Goal: Task Accomplishment & Management: Use online tool/utility

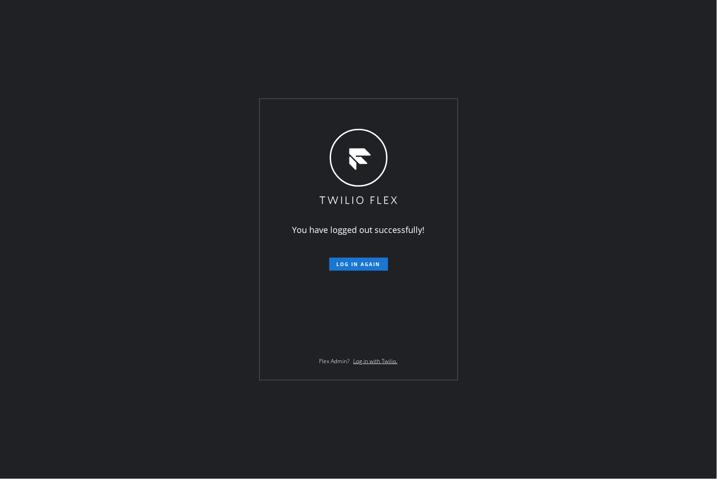
click at [337, 112] on div "You have logged out successfully! Log in again Flex Admin? Log in with Twilio." at bounding box center [359, 239] width 198 height 281
click at [336, 113] on div "You have logged out successfully! Log in again Flex Admin? Log in with Twilio." at bounding box center [359, 239] width 198 height 281
click at [337, 112] on div "You have logged out successfully! Log in again Flex Admin? Log in with Twilio." at bounding box center [359, 239] width 198 height 281
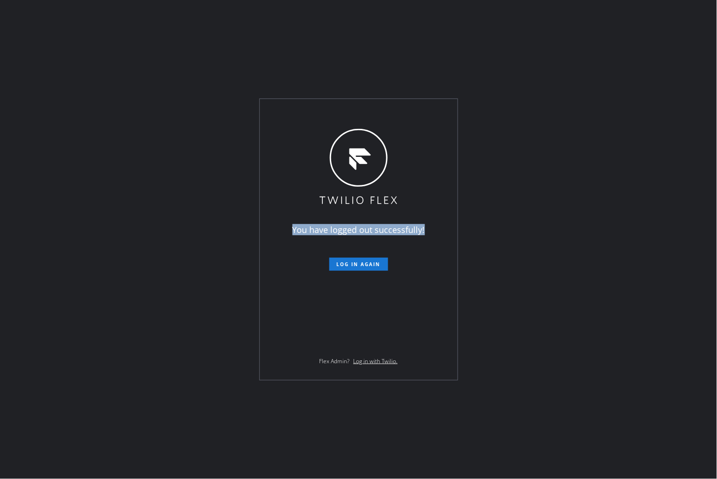
click at [337, 112] on div "You have logged out successfully! Log in again Flex Admin? Log in with Twilio." at bounding box center [359, 239] width 198 height 281
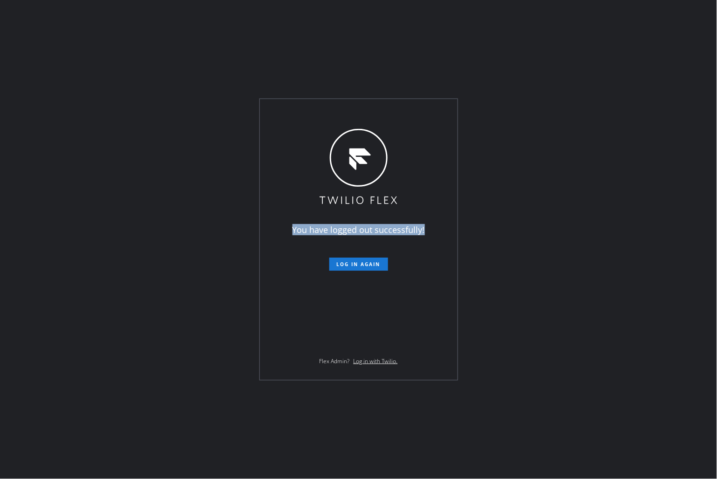
click at [337, 112] on div "You have logged out successfully! Log in again Flex Admin? Log in with Twilio." at bounding box center [359, 239] width 198 height 281
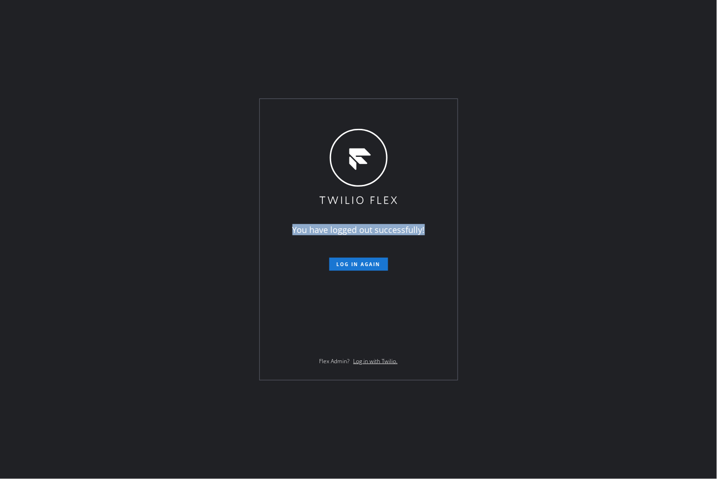
click at [337, 112] on div "You have logged out successfully! Log in again Flex Admin? Log in with Twilio." at bounding box center [359, 239] width 198 height 281
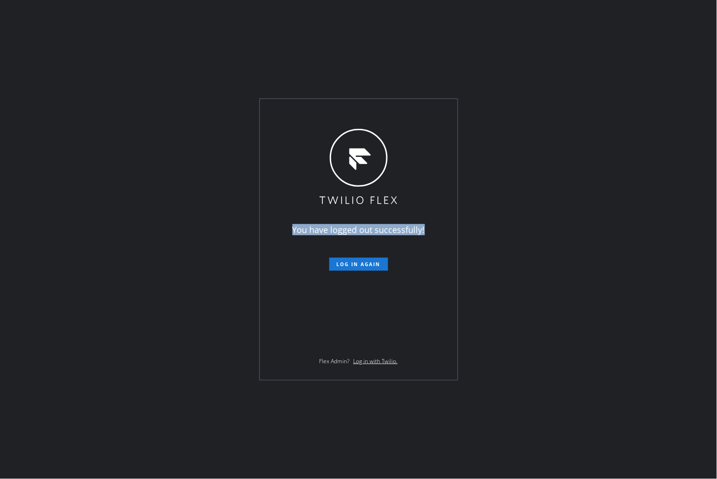
click at [337, 112] on div "You have logged out successfully! Log in again Flex Admin? Log in with Twilio." at bounding box center [359, 239] width 198 height 281
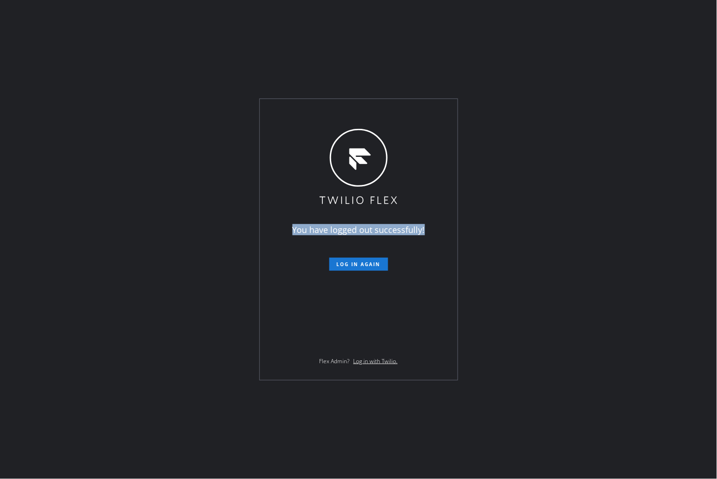
click at [337, 112] on div "You have logged out successfully! Log in again Flex Admin? Log in with Twilio." at bounding box center [359, 239] width 198 height 281
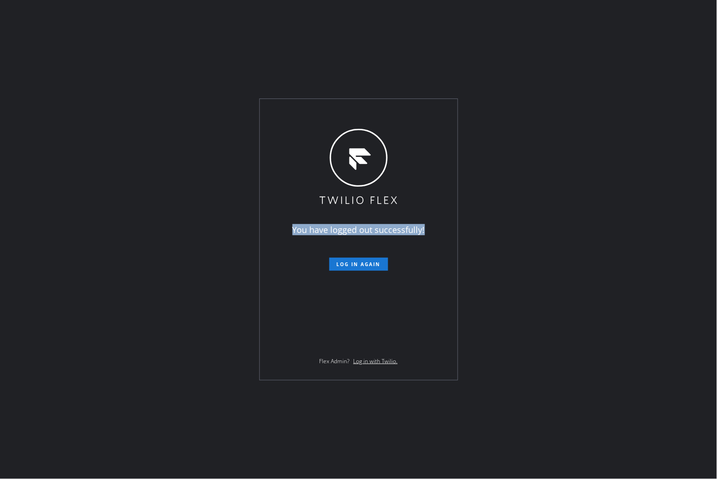
click at [337, 112] on div "You have logged out successfully! Log in again Flex Admin? Log in with Twilio." at bounding box center [359, 239] width 198 height 281
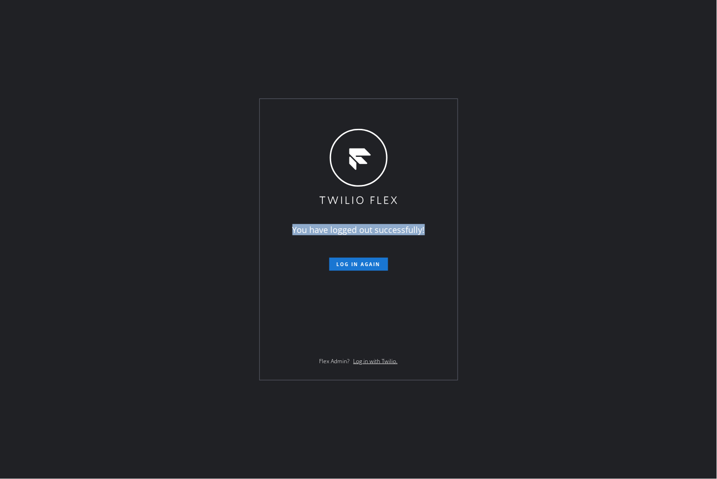
click at [337, 112] on div "You have logged out successfully! Log in again Flex Admin? Log in with Twilio." at bounding box center [359, 239] width 198 height 281
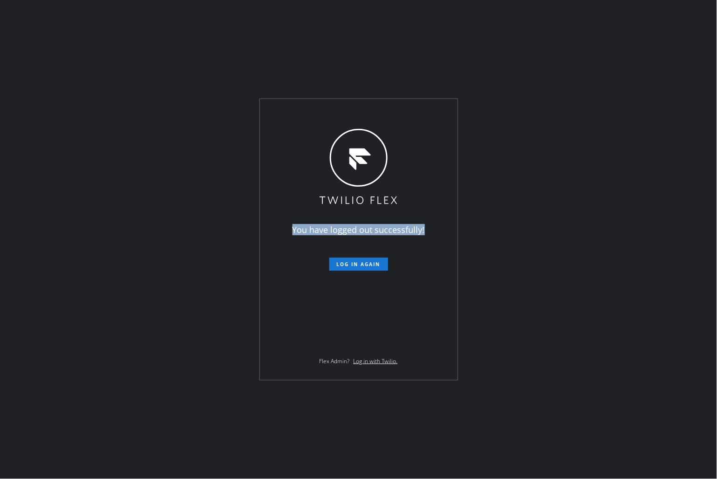
click at [337, 112] on div "You have logged out successfully! Log in again Flex Admin? Log in with Twilio." at bounding box center [359, 239] width 198 height 281
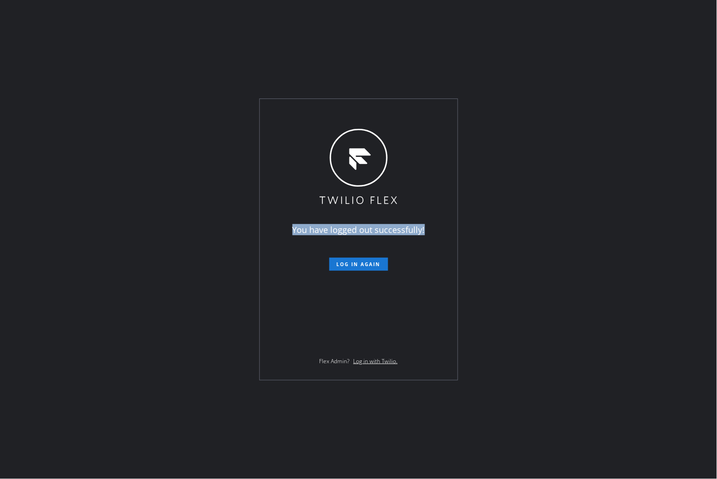
click at [337, 112] on div "You have logged out successfully! Log in again Flex Admin? Log in with Twilio." at bounding box center [359, 239] width 198 height 281
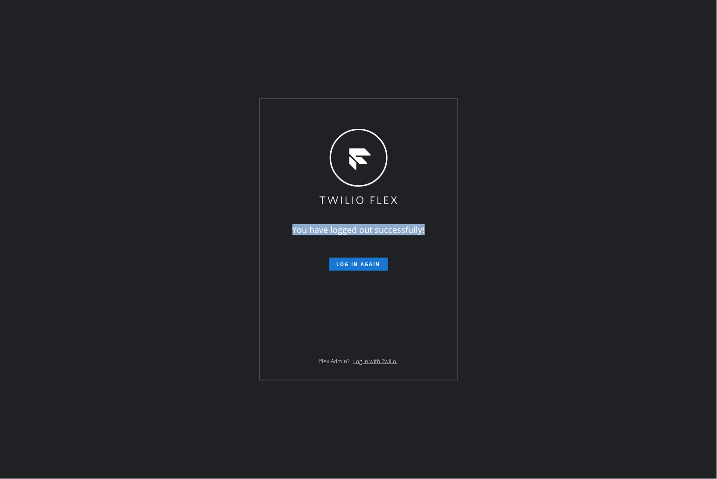
click at [337, 112] on div "You have logged out successfully! Log in again Flex Admin? Log in with Twilio." at bounding box center [359, 239] width 198 height 281
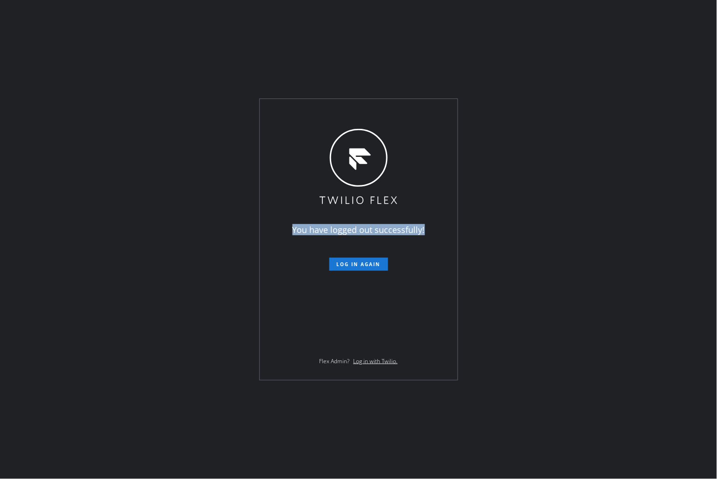
click at [337, 112] on div "You have logged out successfully! Log in again Flex Admin? Log in with Twilio." at bounding box center [359, 239] width 198 height 281
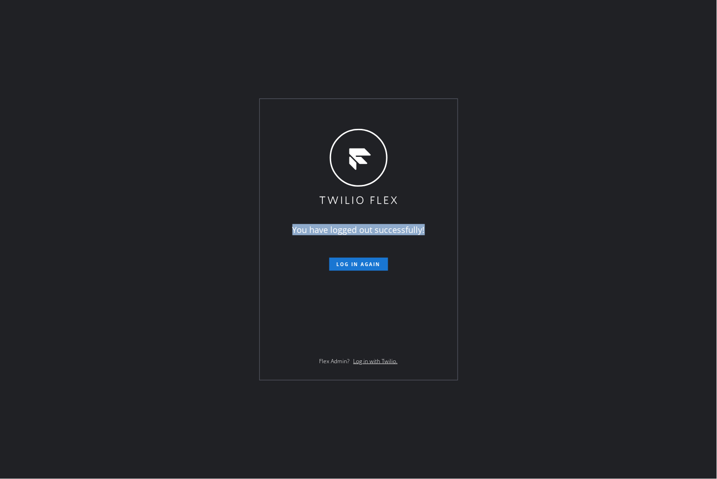
click at [337, 112] on div "You have logged out successfully! Log in again Flex Admin? Log in with Twilio." at bounding box center [359, 239] width 198 height 281
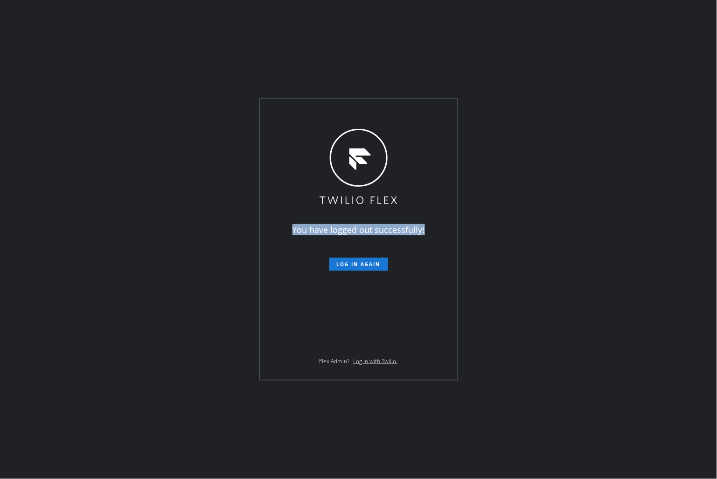
click at [337, 112] on div "You have logged out successfully! Log in again Flex Admin? Log in with Twilio." at bounding box center [359, 239] width 198 height 281
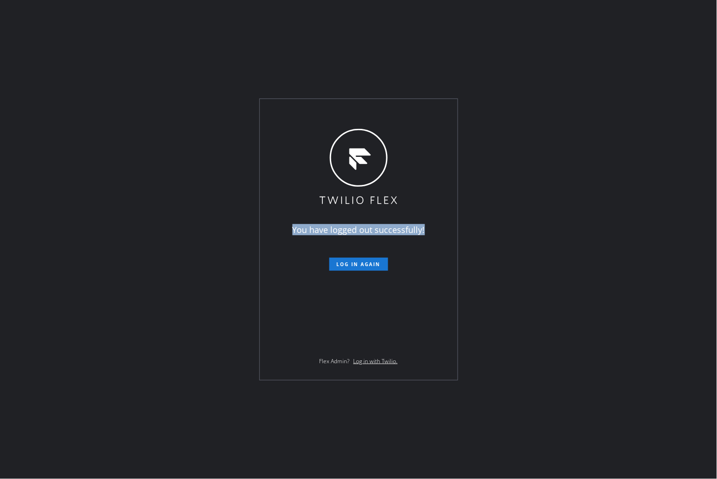
click at [337, 112] on div "You have logged out successfully! Log in again Flex Admin? Log in with Twilio." at bounding box center [359, 239] width 198 height 281
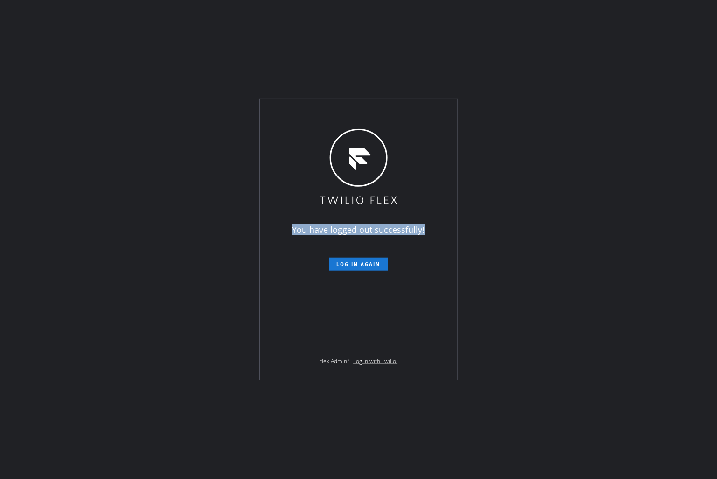
click at [337, 112] on div "You have logged out successfully! Log in again Flex Admin? Log in with Twilio." at bounding box center [359, 239] width 198 height 281
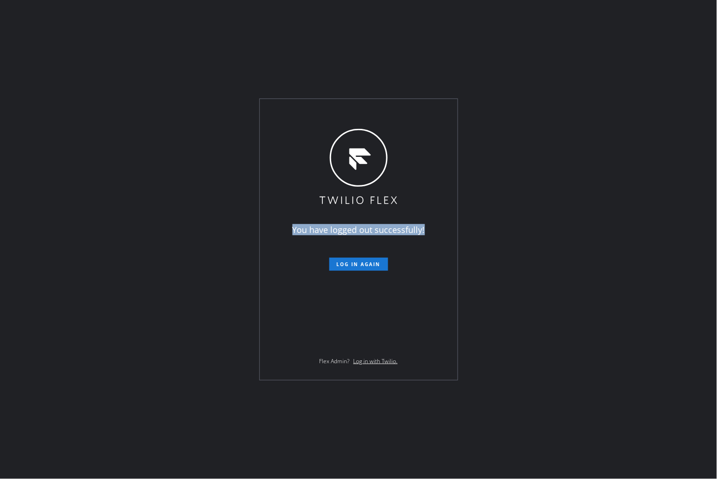
click at [337, 112] on div "You have logged out successfully! Log in again Flex Admin? Log in with Twilio." at bounding box center [359, 239] width 198 height 281
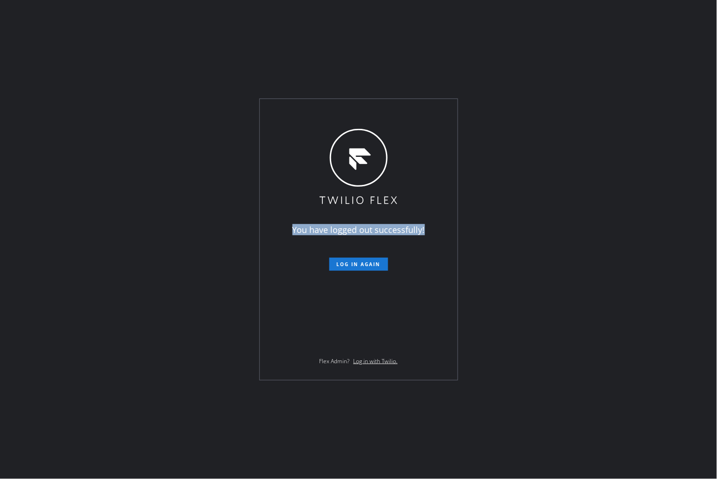
click at [337, 112] on div "You have logged out successfully! Log in again Flex Admin? Log in with Twilio." at bounding box center [359, 239] width 198 height 281
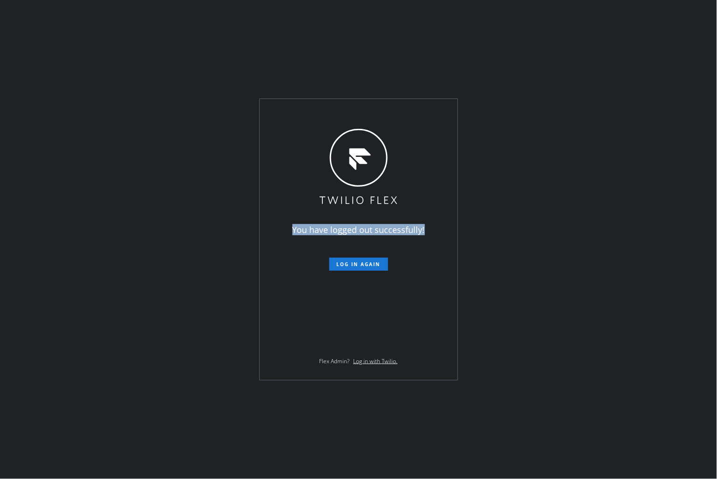
click at [337, 112] on div "You have logged out successfully! Log in again Flex Admin? Log in with Twilio." at bounding box center [359, 239] width 198 height 281
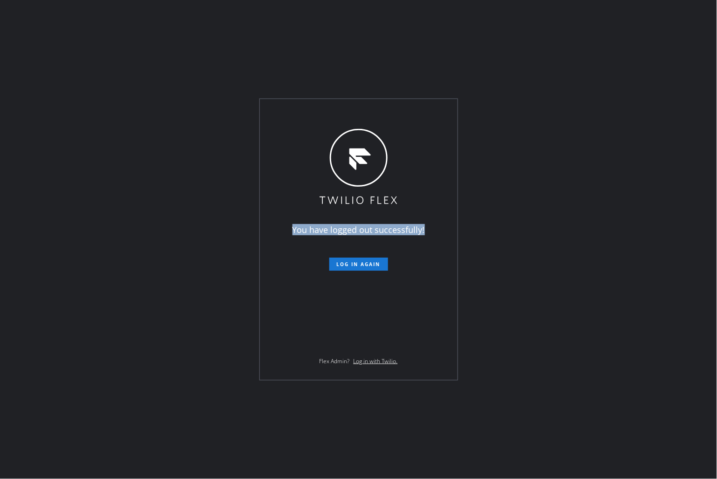
click at [337, 112] on div "You have logged out successfully! Log in again Flex Admin? Log in with Twilio." at bounding box center [359, 239] width 198 height 281
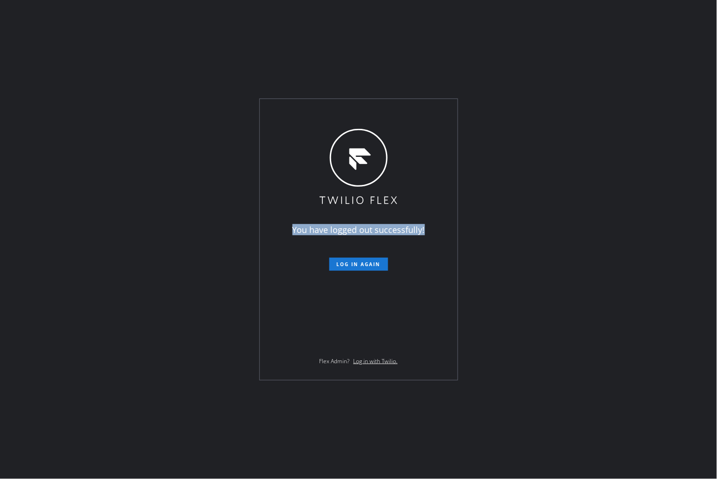
click at [337, 112] on div "You have logged out successfully! Log in again Flex Admin? Log in with Twilio." at bounding box center [359, 239] width 198 height 281
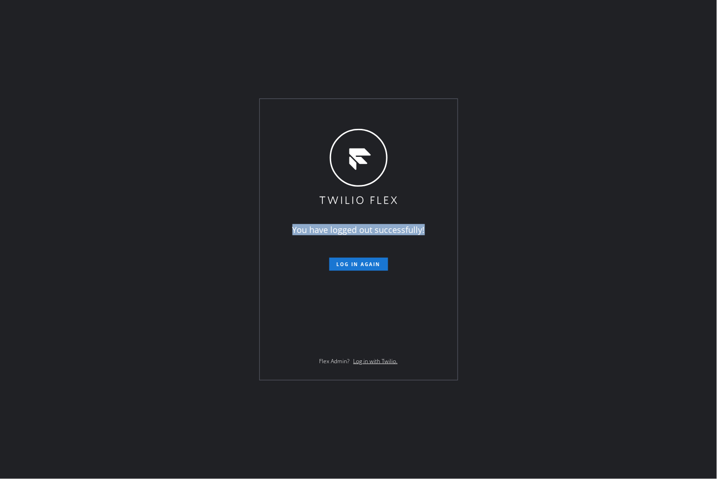
click at [337, 112] on div "You have logged out successfully! Log in again Flex Admin? Log in with Twilio." at bounding box center [359, 239] width 198 height 281
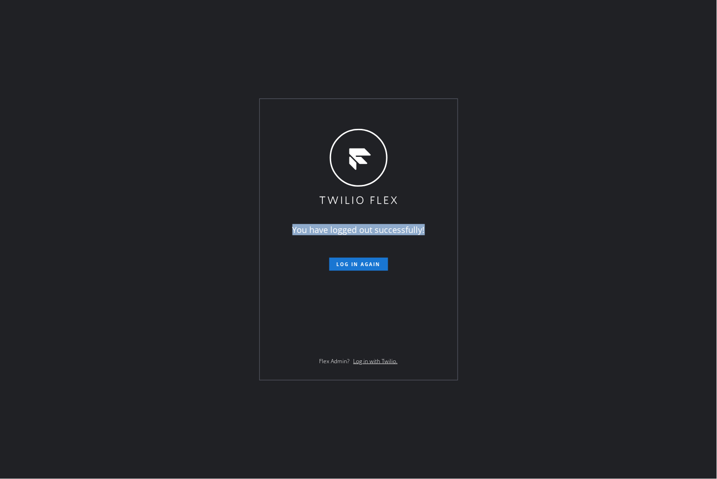
click at [337, 112] on div "You have logged out successfully! Log in again Flex Admin? Log in with Twilio." at bounding box center [359, 239] width 198 height 281
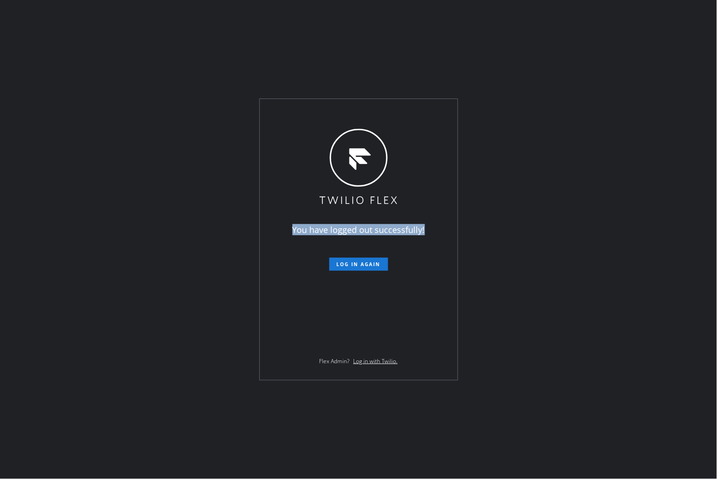
click at [337, 112] on div "You have logged out successfully! Log in again Flex Admin? Log in with Twilio." at bounding box center [359, 239] width 198 height 281
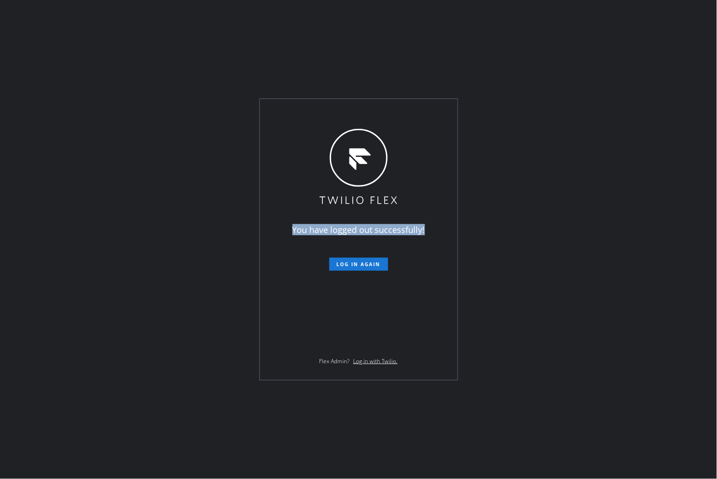
click at [337, 112] on div "You have logged out successfully! Log in again Flex Admin? Log in with Twilio." at bounding box center [359, 239] width 198 height 281
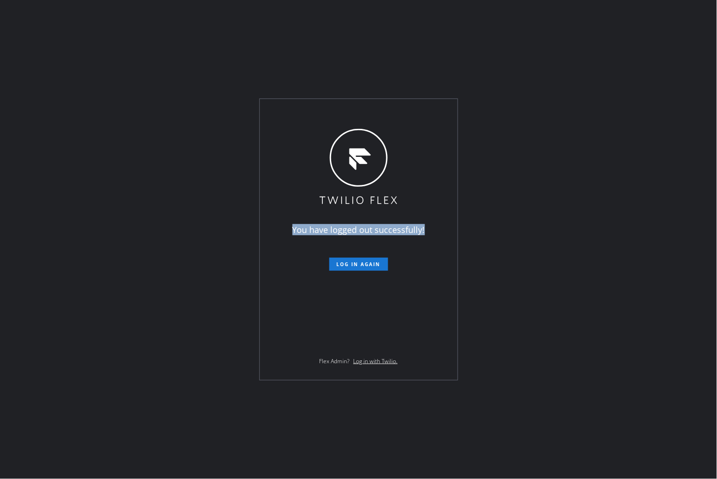
click at [337, 112] on div "You have logged out successfully! Log in again Flex Admin? Log in with Twilio." at bounding box center [359, 239] width 198 height 281
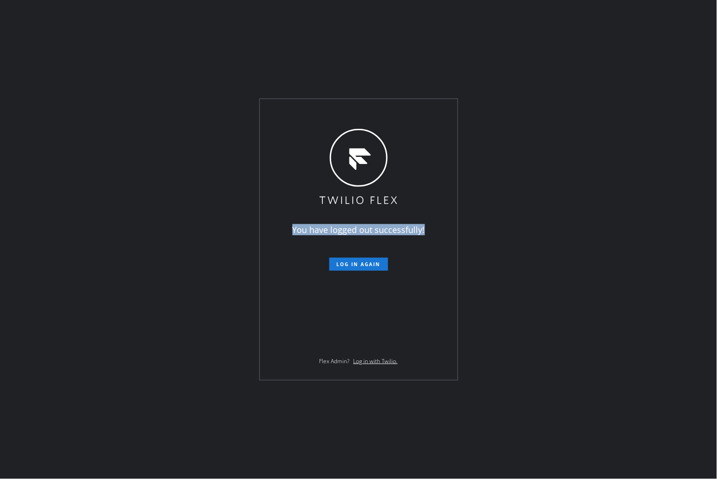
click at [337, 112] on div "You have logged out successfully! Log in again Flex Admin? Log in with Twilio." at bounding box center [359, 239] width 198 height 281
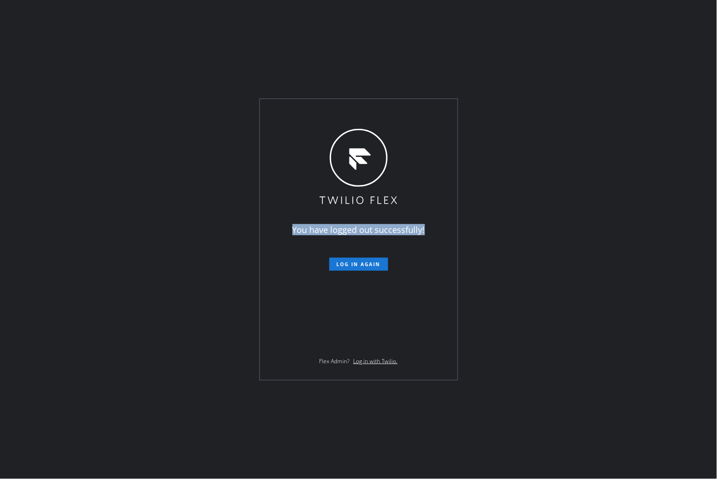
click at [337, 112] on div "You have logged out successfully! Log in again Flex Admin? Log in with Twilio." at bounding box center [359, 239] width 198 height 281
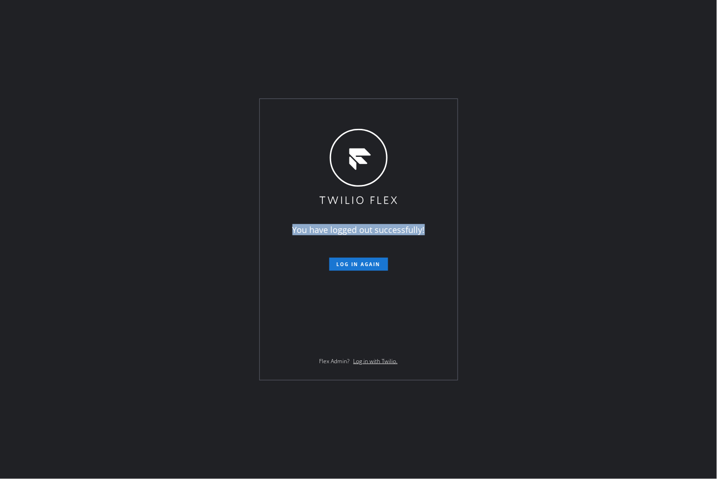
click at [337, 112] on div "You have logged out successfully! Log in again Flex Admin? Log in with Twilio." at bounding box center [359, 239] width 198 height 281
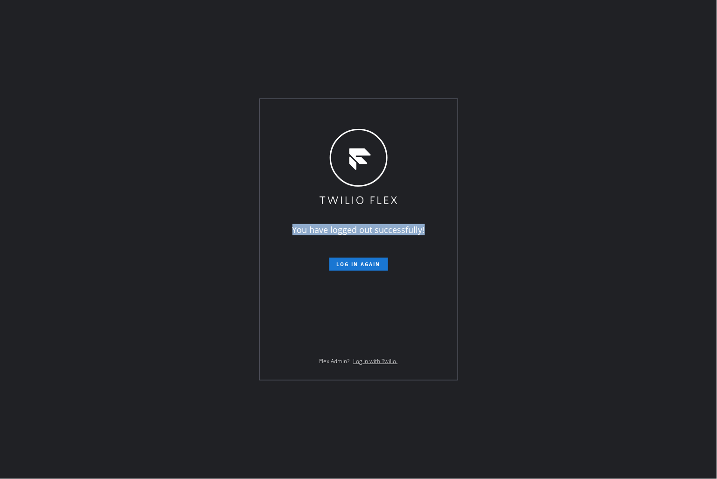
click at [337, 112] on div "You have logged out successfully! Log in again Flex Admin? Log in with Twilio." at bounding box center [359, 239] width 198 height 281
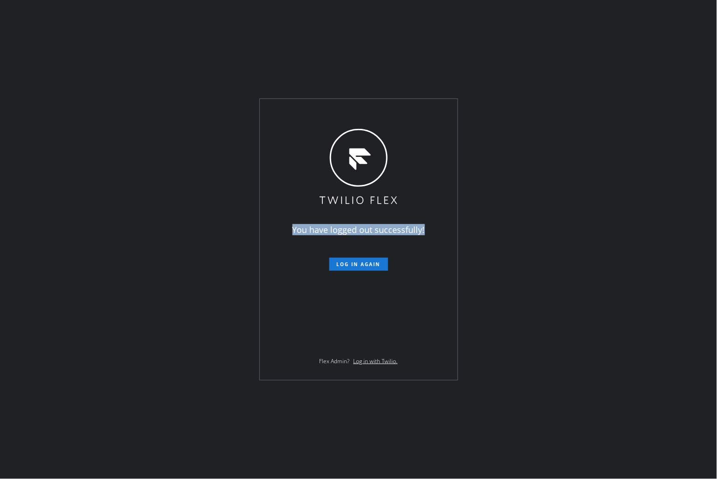
click at [337, 112] on div "You have logged out successfully! Log in again Flex Admin? Log in with Twilio." at bounding box center [359, 239] width 198 height 281
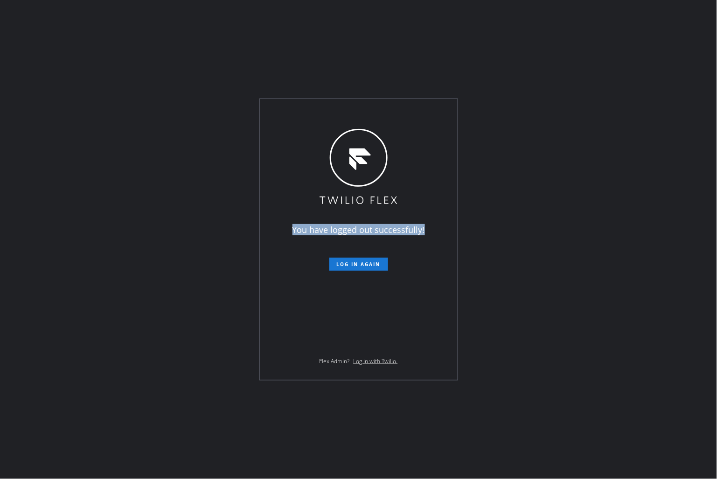
click at [337, 112] on div "You have logged out successfully! Log in again Flex Admin? Log in with Twilio." at bounding box center [359, 239] width 198 height 281
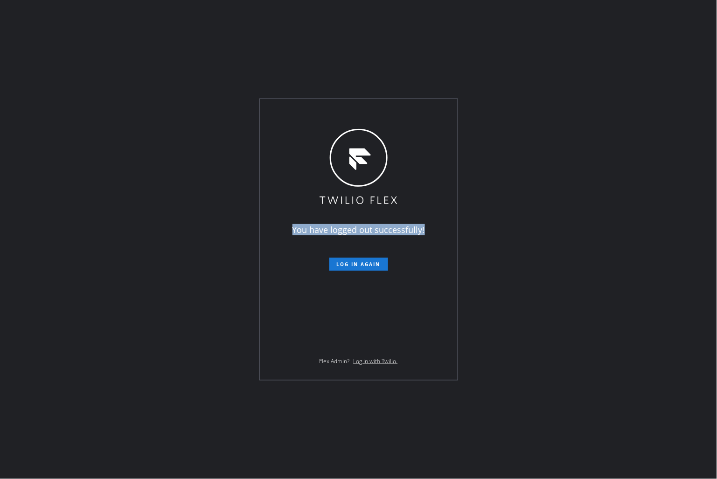
click at [337, 112] on div "You have logged out successfully! Log in again Flex Admin? Log in with Twilio." at bounding box center [359, 239] width 198 height 281
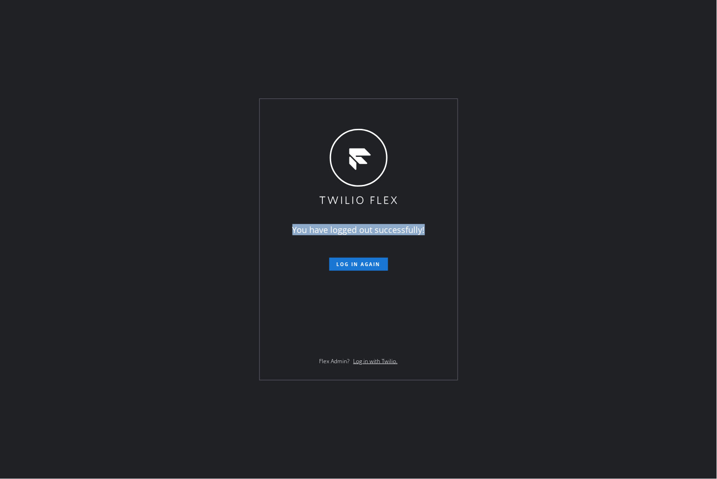
click at [337, 112] on div "You have logged out successfully! Log in again Flex Admin? Log in with Twilio." at bounding box center [359, 239] width 198 height 281
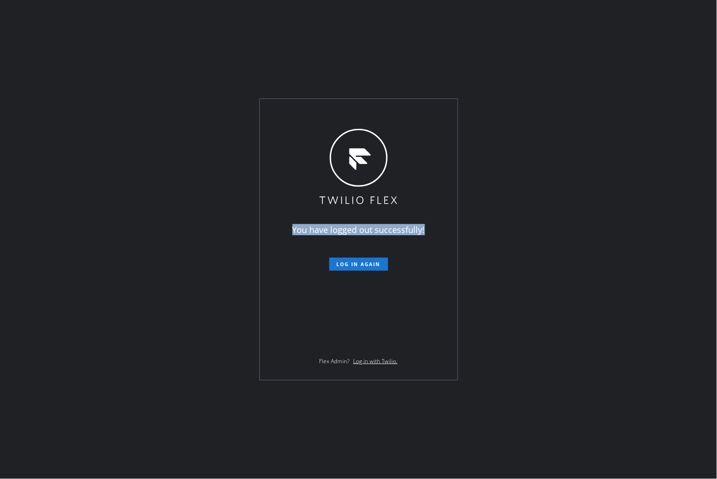
click at [337, 112] on div "You have logged out successfully! Log in again Flex Admin? Log in with Twilio." at bounding box center [359, 239] width 198 height 281
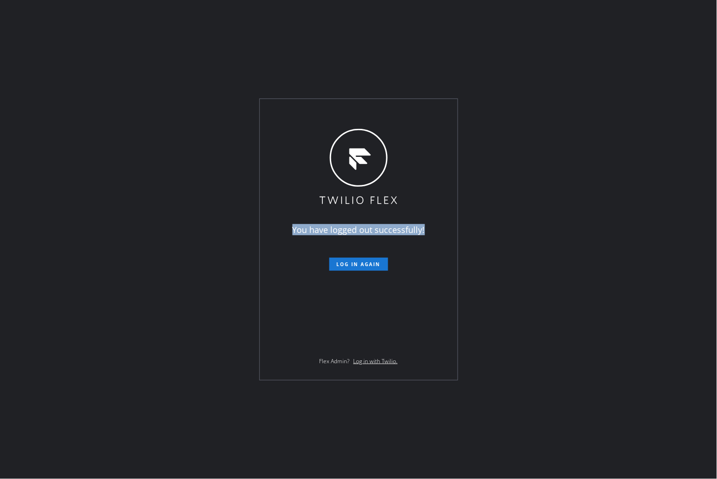
click at [337, 112] on div "You have logged out successfully! Log in again Flex Admin? Log in with Twilio." at bounding box center [359, 239] width 198 height 281
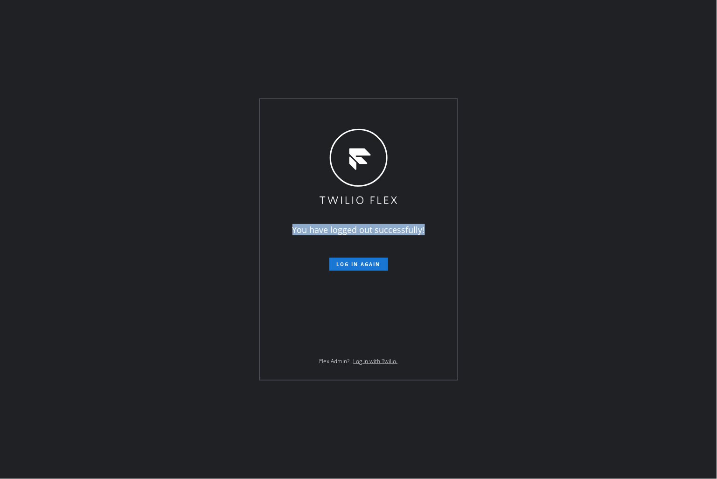
click at [337, 112] on div "You have logged out successfully! Log in again Flex Admin? Log in with Twilio." at bounding box center [359, 239] width 198 height 281
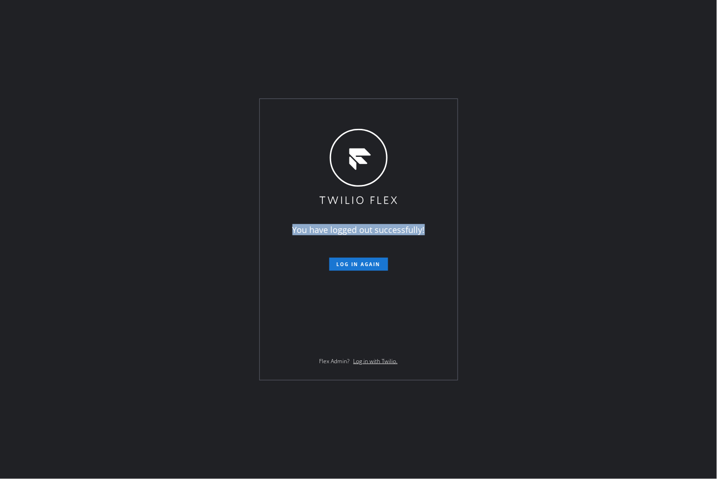
click at [337, 112] on div "You have logged out successfully! Log in again Flex Admin? Log in with Twilio." at bounding box center [359, 239] width 198 height 281
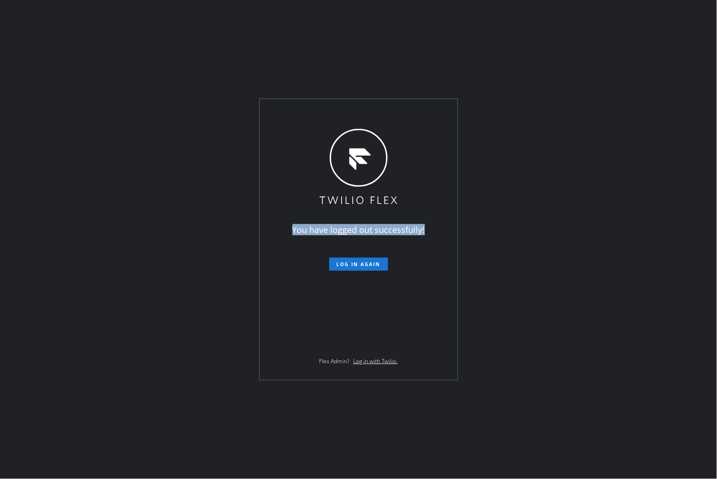
click at [337, 112] on div "You have logged out successfully! Log in again Flex Admin? Log in with Twilio." at bounding box center [359, 239] width 198 height 281
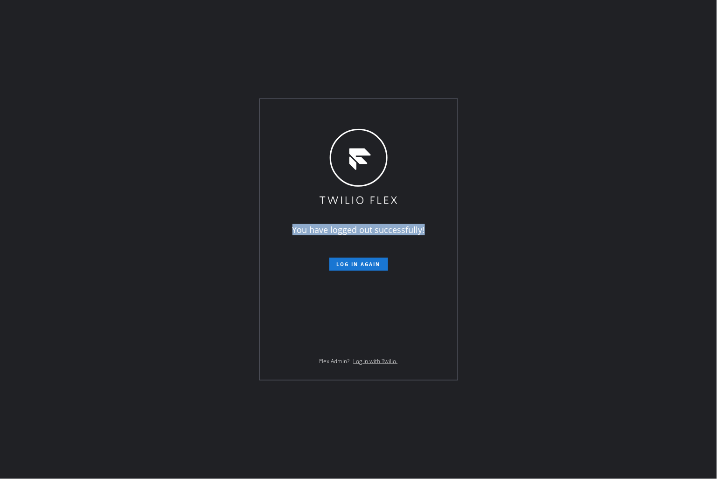
click at [337, 112] on div "You have logged out successfully! Log in again Flex Admin? Log in with Twilio." at bounding box center [359, 239] width 198 height 281
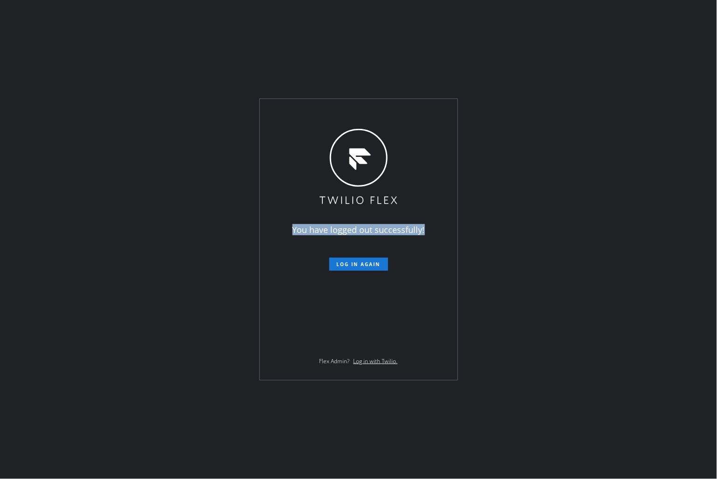
click at [337, 112] on div "You have logged out successfully! Log in again Flex Admin? Log in with Twilio." at bounding box center [359, 239] width 198 height 281
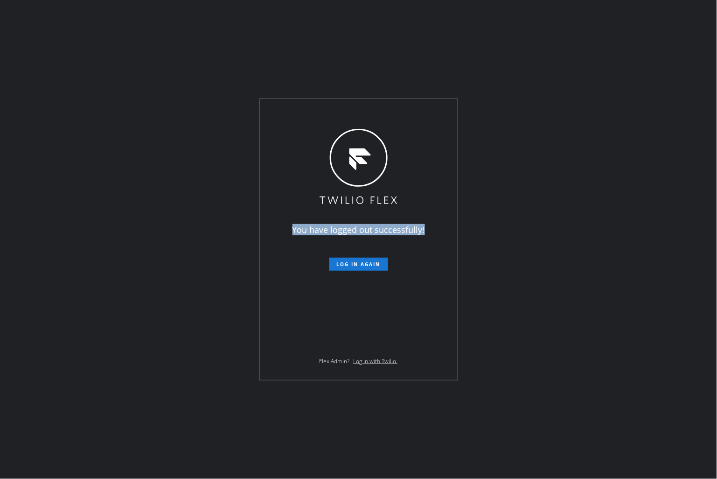
click at [337, 112] on div "You have logged out successfully! Log in again Flex Admin? Log in with Twilio." at bounding box center [359, 239] width 198 height 281
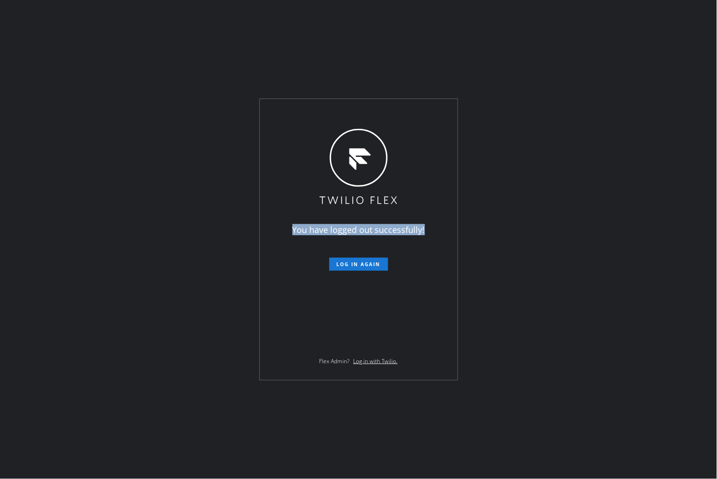
click at [337, 112] on div "You have logged out successfully! Log in again Flex Admin? Log in with Twilio." at bounding box center [359, 239] width 198 height 281
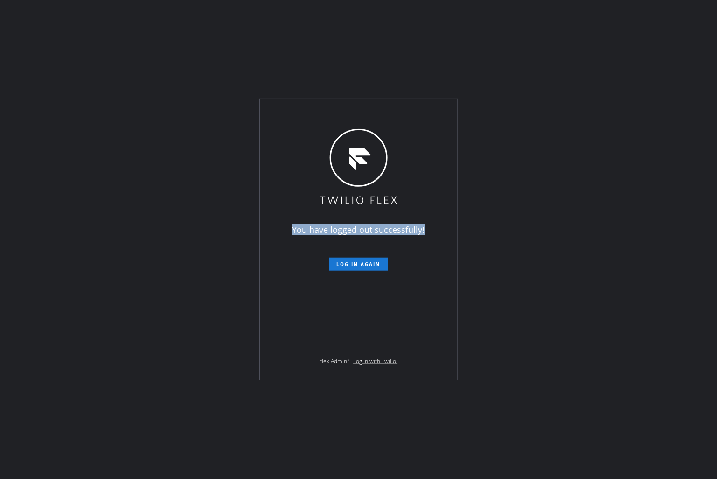
click at [337, 112] on div "You have logged out successfully! Log in again Flex Admin? Log in with Twilio." at bounding box center [359, 239] width 198 height 281
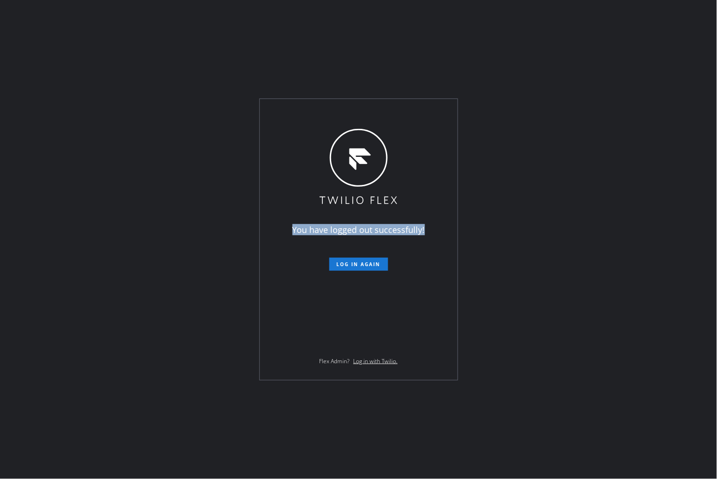
click at [337, 112] on div "You have logged out successfully! Log in again Flex Admin? Log in with Twilio." at bounding box center [359, 239] width 198 height 281
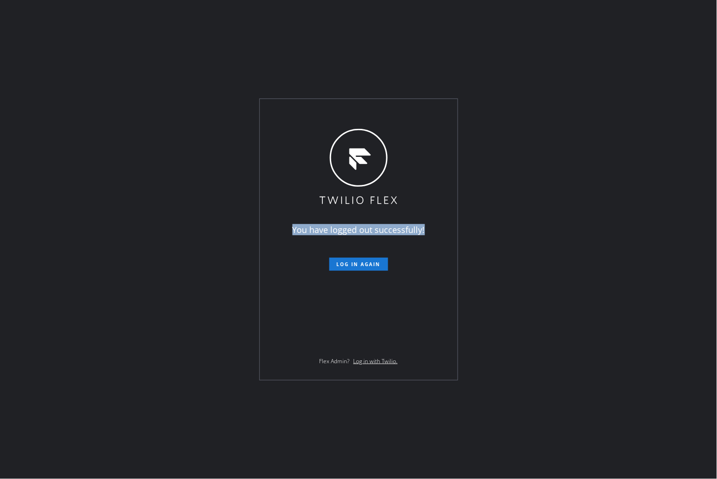
click at [337, 112] on div "You have logged out successfully! Log in again Flex Admin? Log in with Twilio." at bounding box center [359, 239] width 198 height 281
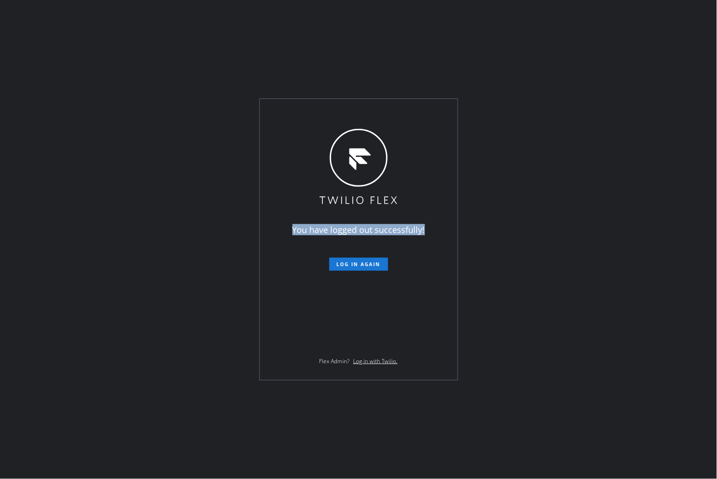
click at [337, 112] on div "You have logged out successfully! Log in again Flex Admin? Log in with Twilio." at bounding box center [359, 239] width 198 height 281
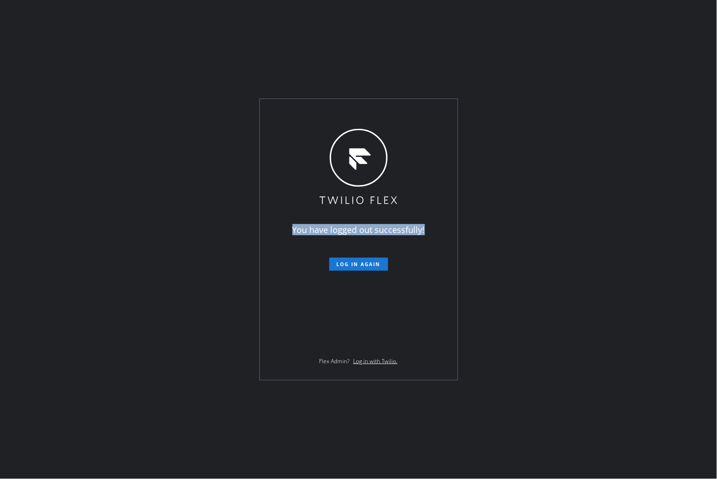
click at [337, 112] on div "You have logged out successfully! Log in again Flex Admin? Log in with Twilio." at bounding box center [359, 239] width 198 height 281
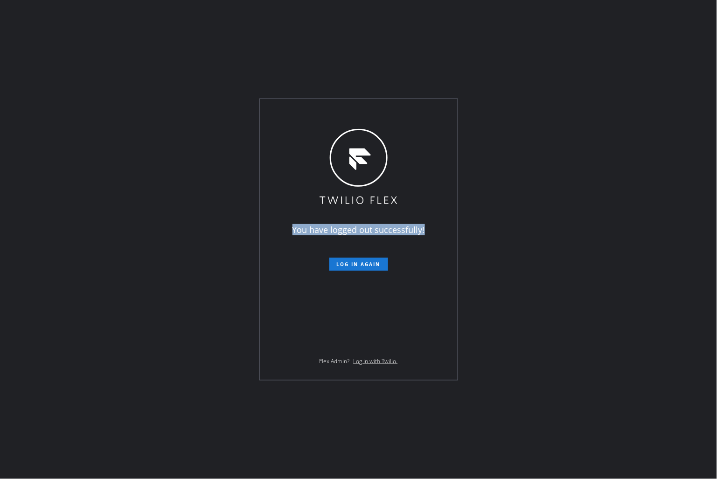
click at [337, 112] on div "You have logged out successfully! Log in again Flex Admin? Log in with Twilio." at bounding box center [359, 239] width 198 height 281
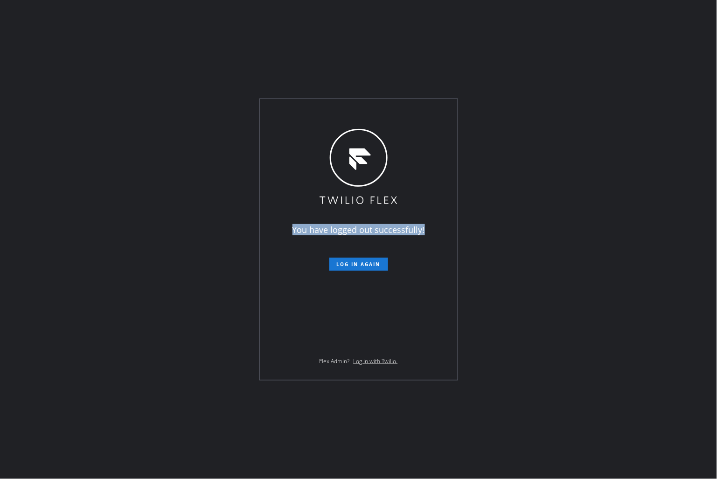
click at [337, 112] on div "You have logged out successfully! Log in again Flex Admin? Log in with Twilio." at bounding box center [359, 239] width 198 height 281
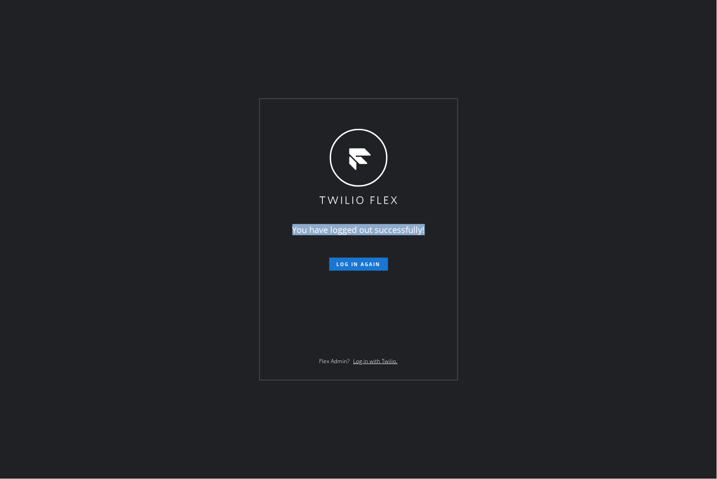
click at [337, 112] on div "You have logged out successfully! Log in again Flex Admin? Log in with Twilio." at bounding box center [359, 239] width 198 height 281
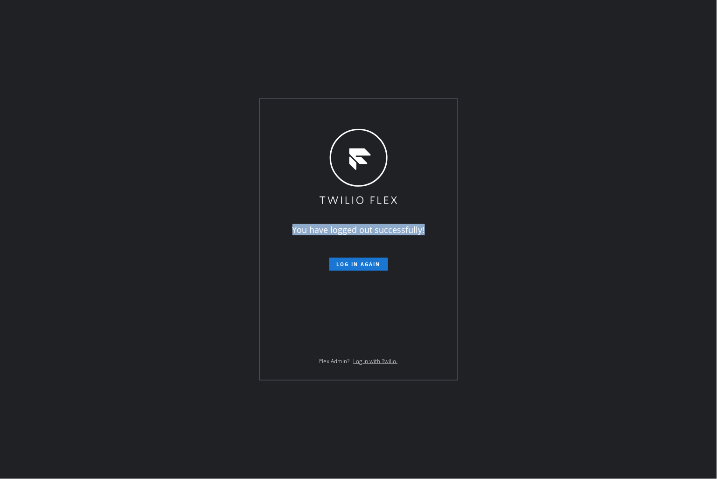
click at [337, 112] on div "You have logged out successfully! Log in again Flex Admin? Log in with Twilio." at bounding box center [359, 239] width 198 height 281
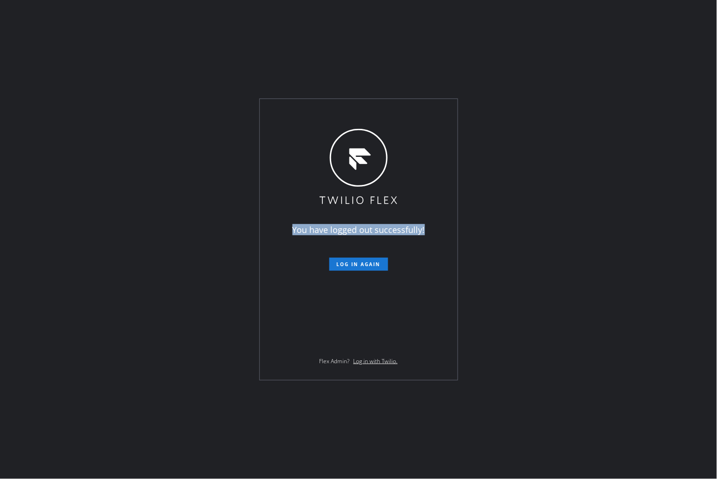
click at [337, 112] on div "You have logged out successfully! Log in again Flex Admin? Log in with Twilio." at bounding box center [359, 239] width 198 height 281
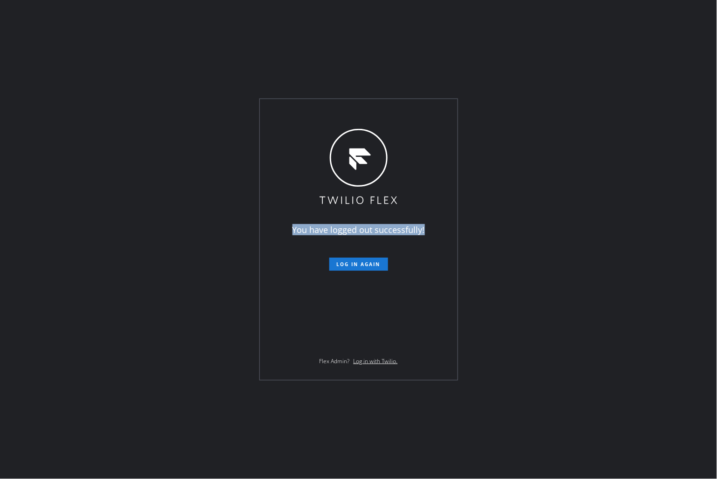
click at [337, 112] on div "You have logged out successfully! Log in again Flex Admin? Log in with Twilio." at bounding box center [359, 239] width 198 height 281
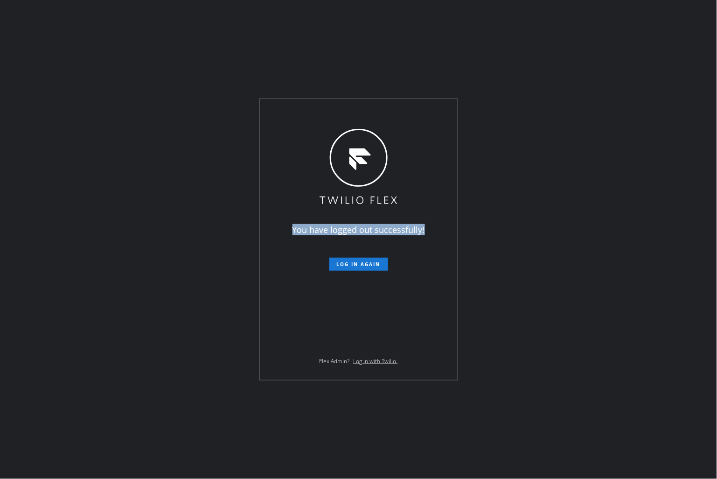
click at [337, 112] on div "You have logged out successfully! Log in again Flex Admin? Log in with Twilio." at bounding box center [359, 239] width 198 height 281
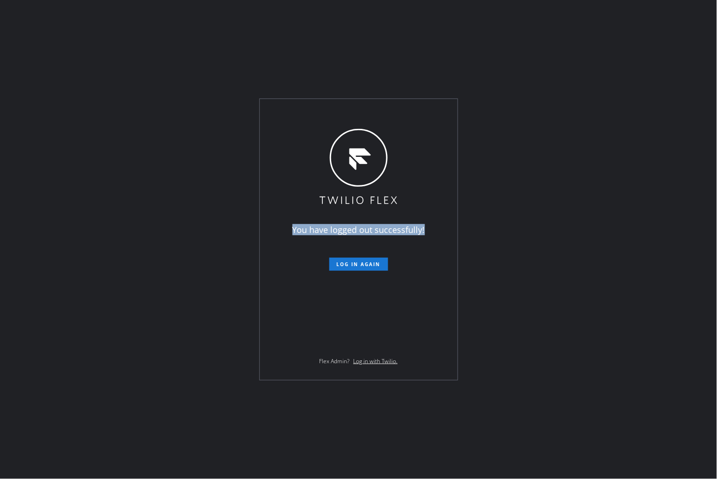
click at [337, 112] on div "You have logged out successfully! Log in again Flex Admin? Log in with Twilio." at bounding box center [359, 239] width 198 height 281
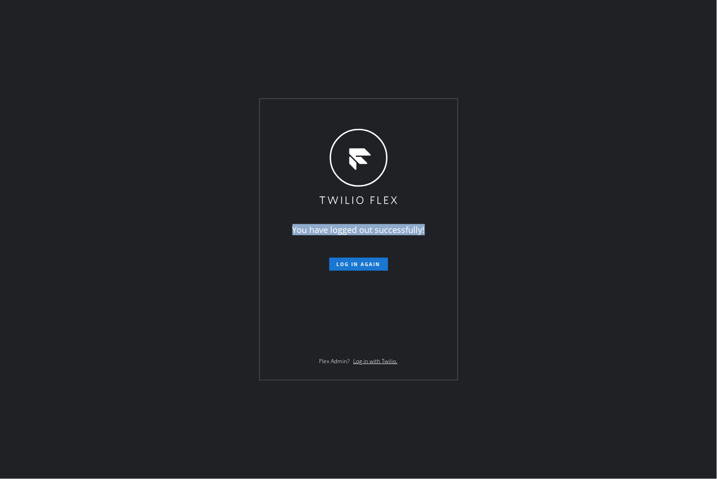
click at [337, 112] on div "You have logged out successfully! Log in again Flex Admin? Log in with Twilio." at bounding box center [359, 239] width 198 height 281
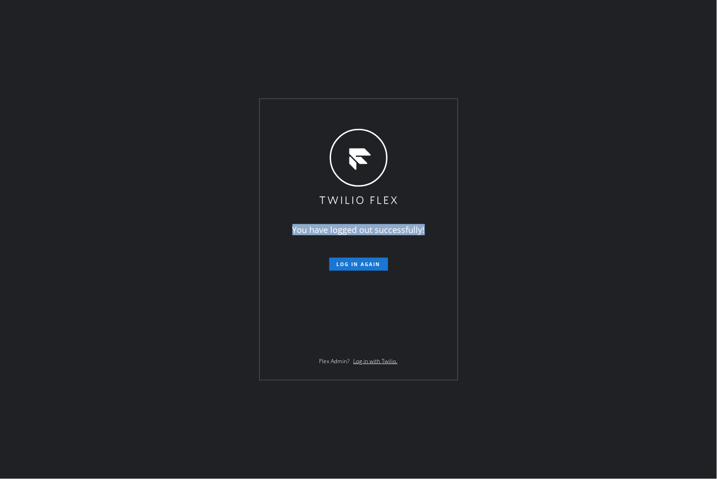
click at [337, 112] on div "You have logged out successfully! Log in again Flex Admin? Log in with Twilio." at bounding box center [359, 239] width 198 height 281
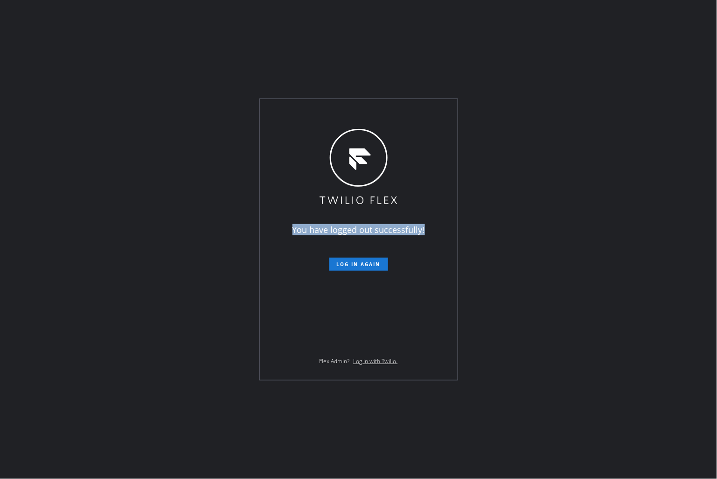
click at [337, 112] on div "You have logged out successfully! Log in again Flex Admin? Log in with Twilio." at bounding box center [359, 239] width 198 height 281
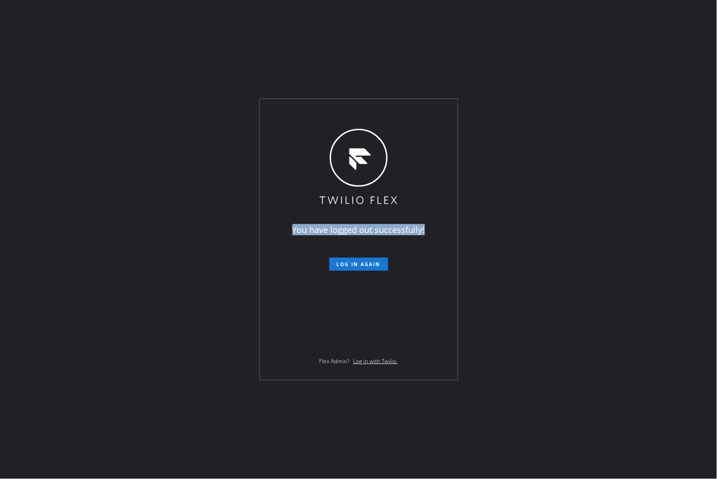
click at [337, 112] on div "You have logged out successfully! Log in again Flex Admin? Log in with Twilio." at bounding box center [359, 239] width 198 height 281
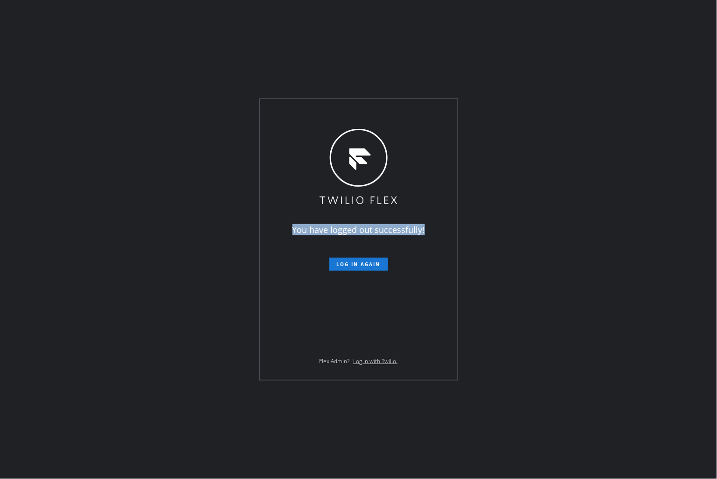
click at [337, 112] on div "You have logged out successfully! Log in again Flex Admin? Log in with Twilio." at bounding box center [359, 239] width 198 height 281
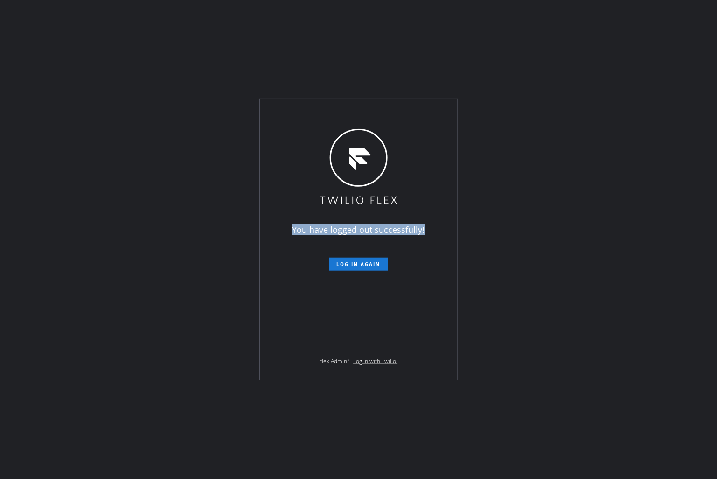
click at [337, 112] on div "You have logged out successfully! Log in again Flex Admin? Log in with Twilio." at bounding box center [359, 239] width 198 height 281
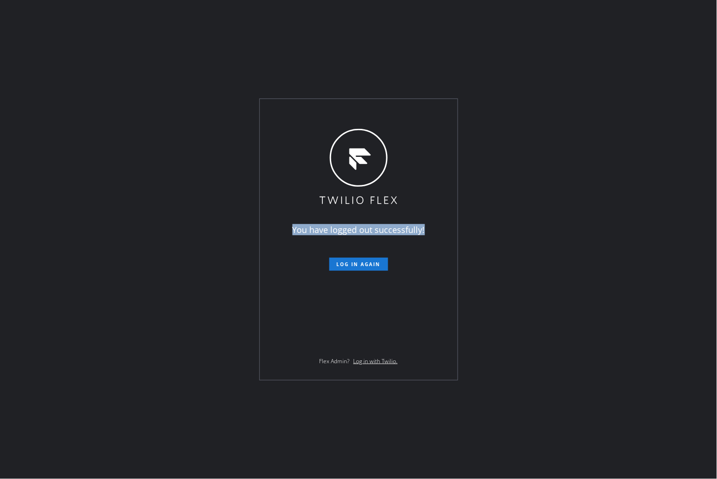
click at [337, 112] on div "You have logged out successfully! Log in again Flex Admin? Log in with Twilio." at bounding box center [359, 239] width 198 height 281
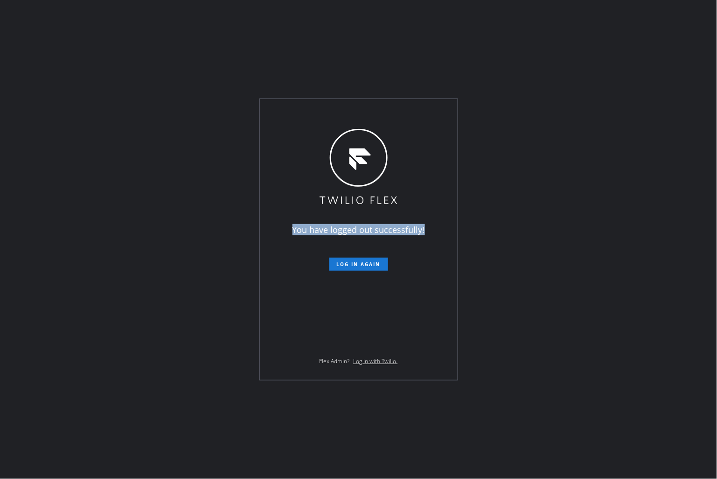
click at [337, 112] on div "You have logged out successfully! Log in again Flex Admin? Log in with Twilio." at bounding box center [359, 239] width 198 height 281
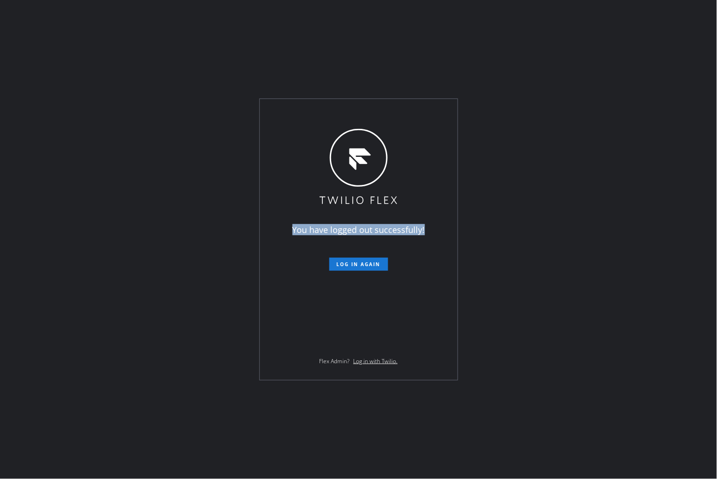
click at [337, 112] on div "You have logged out successfully! Log in again Flex Admin? Log in with Twilio." at bounding box center [359, 239] width 198 height 281
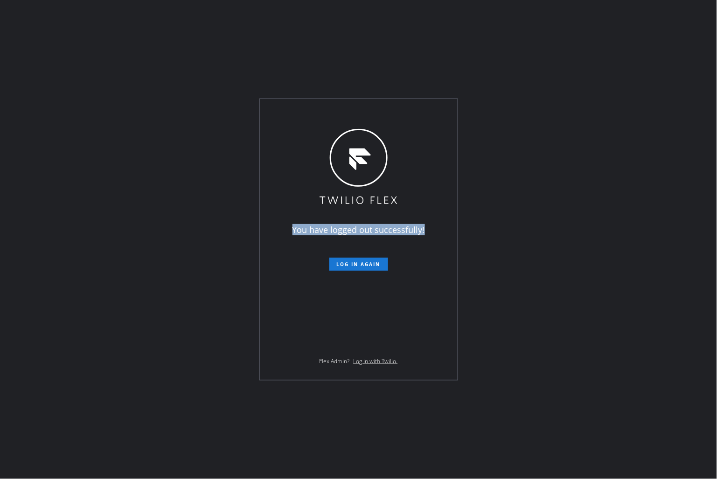
click at [337, 112] on div "You have logged out successfully! Log in again Flex Admin? Log in with Twilio." at bounding box center [359, 239] width 198 height 281
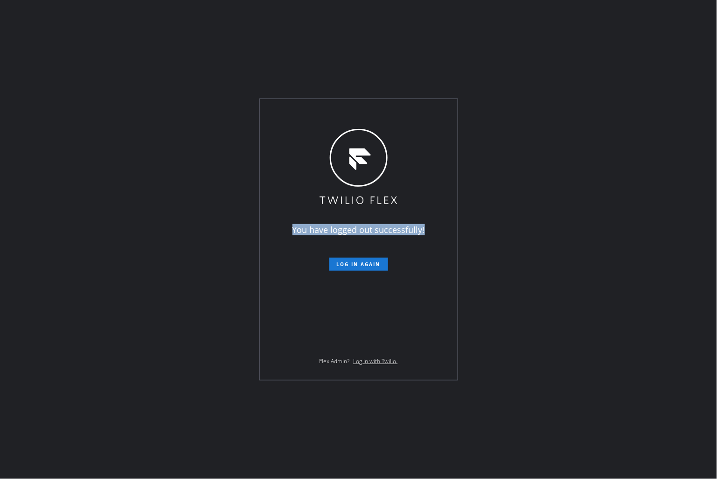
click at [337, 112] on div "You have logged out successfully! Log in again Flex Admin? Log in with Twilio." at bounding box center [359, 239] width 198 height 281
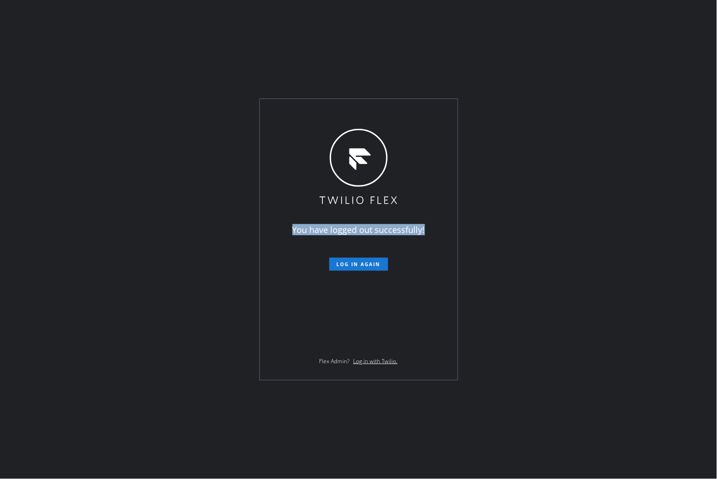
click at [337, 112] on div "You have logged out successfully! Log in again Flex Admin? Log in with Twilio." at bounding box center [359, 239] width 198 height 281
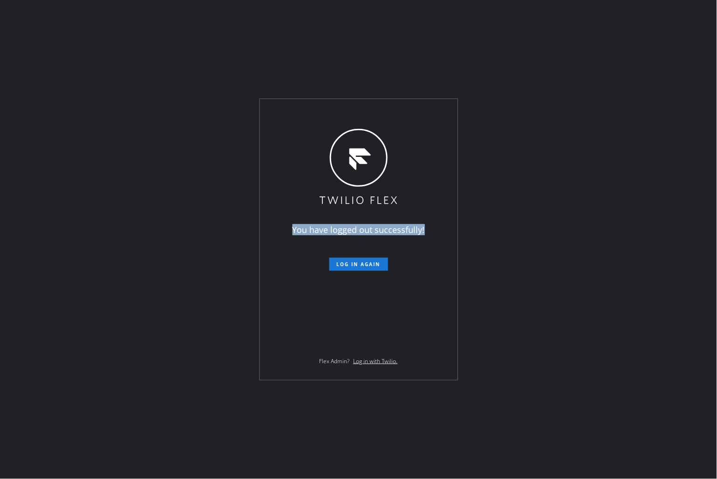
click at [337, 112] on div "You have logged out successfully! Log in again Flex Admin? Log in with Twilio." at bounding box center [359, 239] width 198 height 281
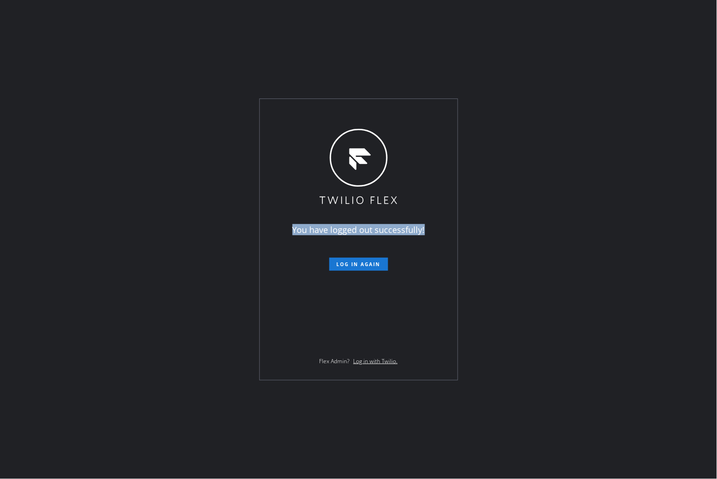
click at [337, 112] on div "You have logged out successfully! Log in again Flex Admin? Log in with Twilio." at bounding box center [359, 239] width 198 height 281
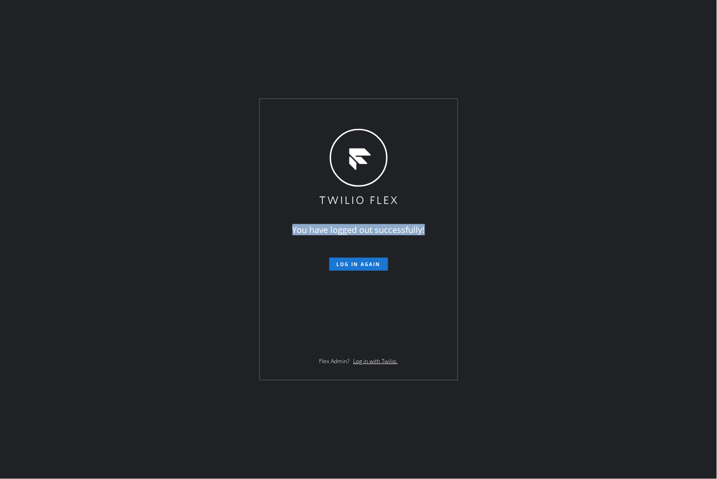
click at [337, 112] on div "You have logged out successfully! Log in again Flex Admin? Log in with Twilio." at bounding box center [359, 239] width 198 height 281
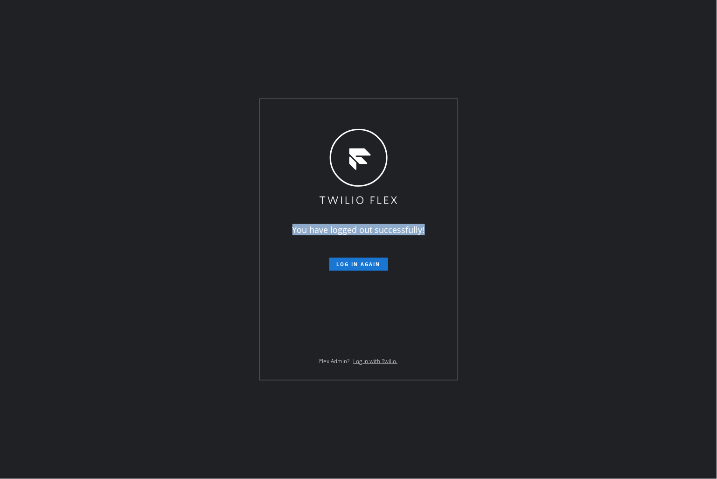
click at [337, 112] on div "You have logged out successfully! Log in again Flex Admin? Log in with Twilio." at bounding box center [359, 239] width 198 height 281
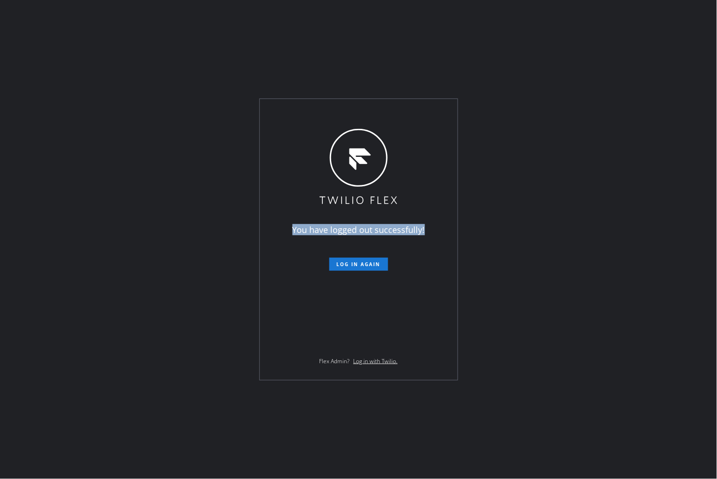
click at [337, 112] on div "You have logged out successfully! Log in again Flex Admin? Log in with Twilio." at bounding box center [359, 239] width 198 height 281
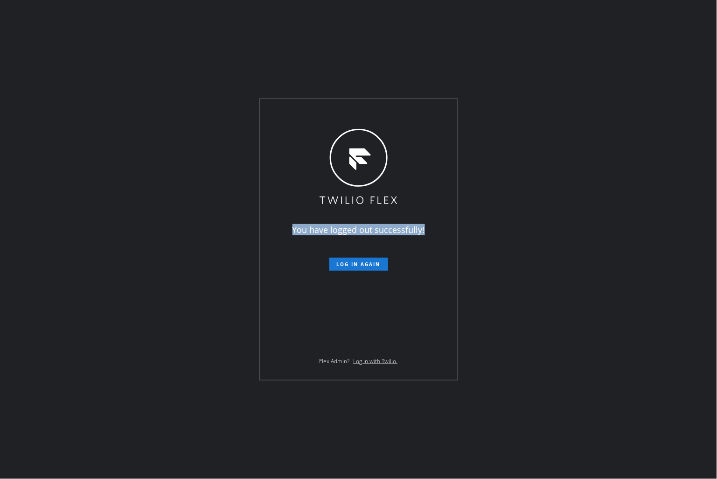
click at [337, 112] on div "You have logged out successfully! Log in again Flex Admin? Log in with Twilio." at bounding box center [359, 239] width 198 height 281
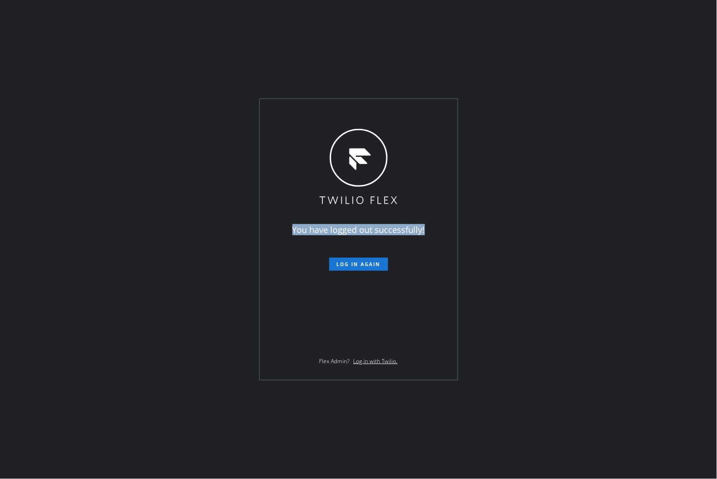
click at [337, 112] on div "You have logged out successfully! Log in again Flex Admin? Log in with Twilio." at bounding box center [359, 239] width 198 height 281
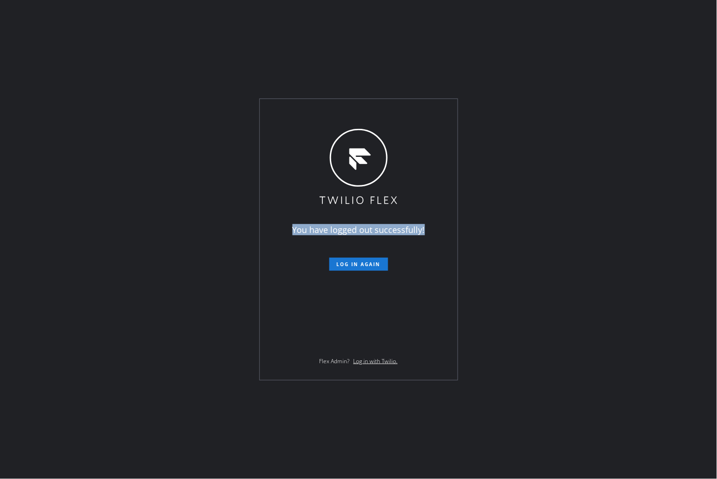
click at [337, 112] on div "You have logged out successfully! Log in again Flex Admin? Log in with Twilio." at bounding box center [359, 239] width 198 height 281
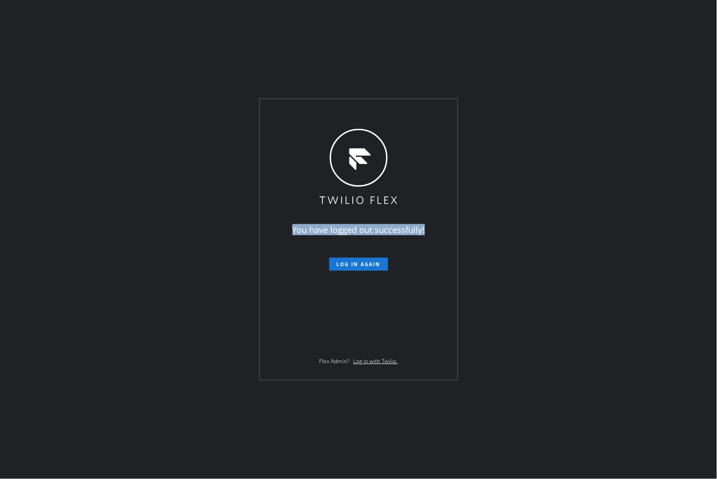
click at [337, 112] on div "You have logged out successfully! Log in again Flex Admin? Log in with Twilio." at bounding box center [359, 239] width 198 height 281
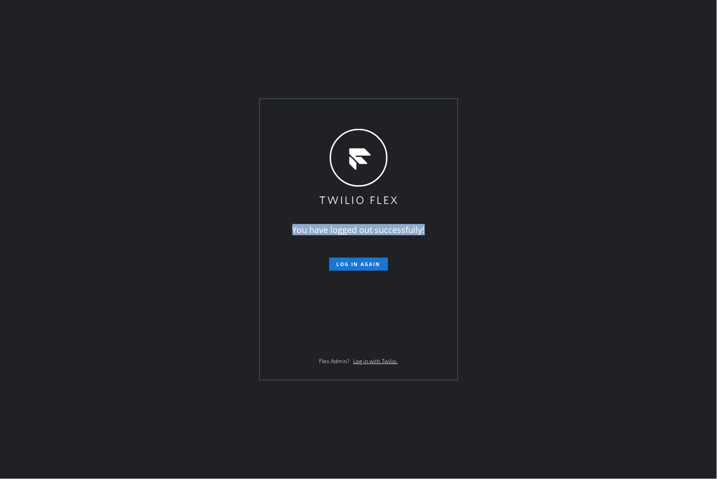
click at [337, 112] on div "You have logged out successfully! Log in again Flex Admin? Log in with Twilio." at bounding box center [359, 239] width 198 height 281
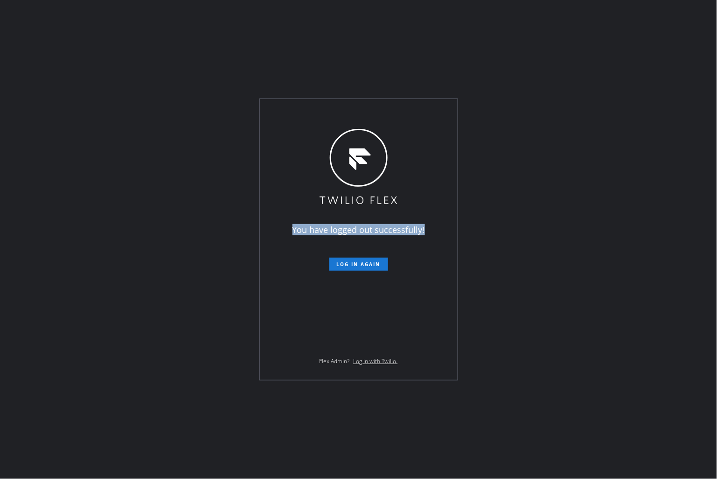
click at [337, 112] on div "You have logged out successfully! Log in again Flex Admin? Log in with Twilio." at bounding box center [359, 239] width 198 height 281
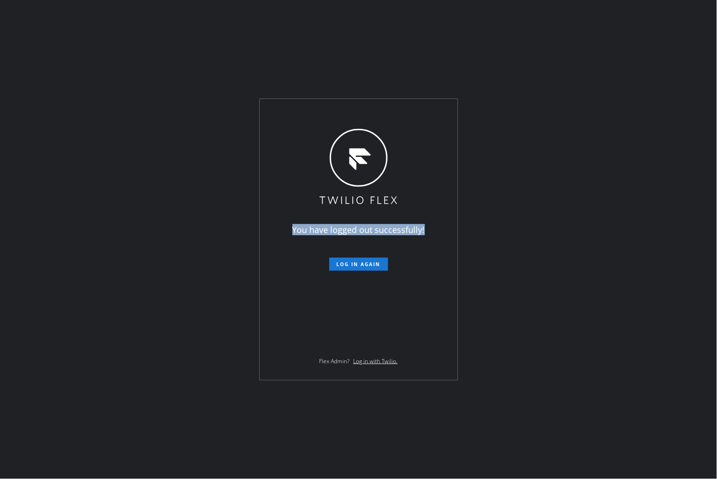
click at [337, 112] on div "You have logged out successfully! Log in again Flex Admin? Log in with Twilio." at bounding box center [359, 239] width 198 height 281
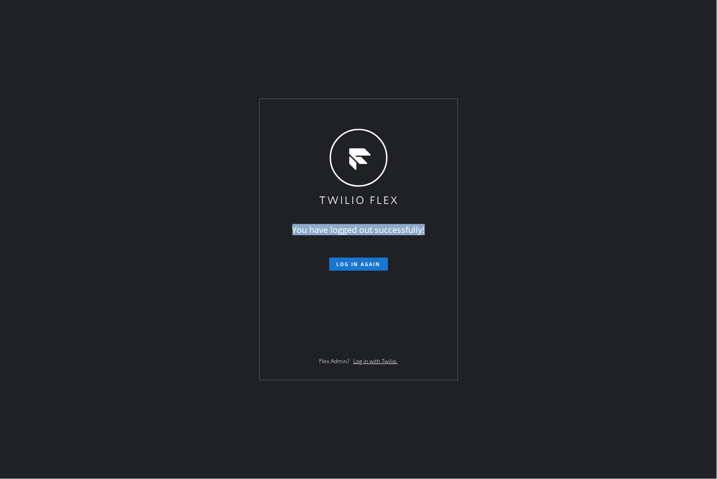
click at [337, 112] on div "You have logged out successfully! Log in again Flex Admin? Log in with Twilio." at bounding box center [359, 239] width 198 height 281
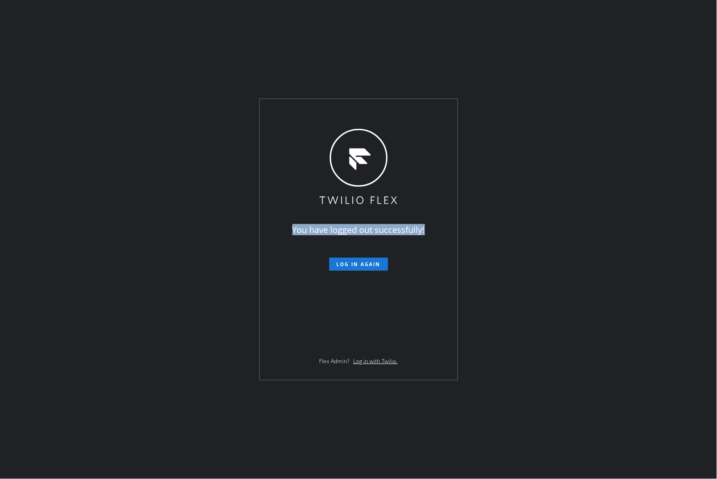
click at [337, 112] on div "You have logged out successfully! Log in again Flex Admin? Log in with Twilio." at bounding box center [359, 239] width 198 height 281
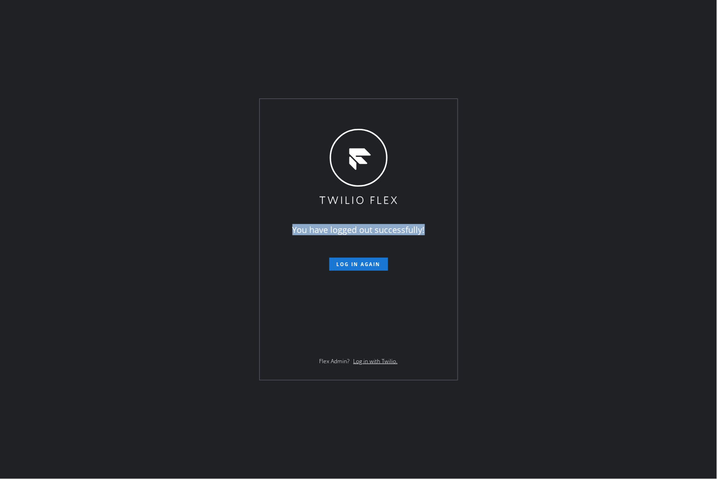
click at [337, 112] on div "You have logged out successfully! Log in again Flex Admin? Log in with Twilio." at bounding box center [359, 239] width 198 height 281
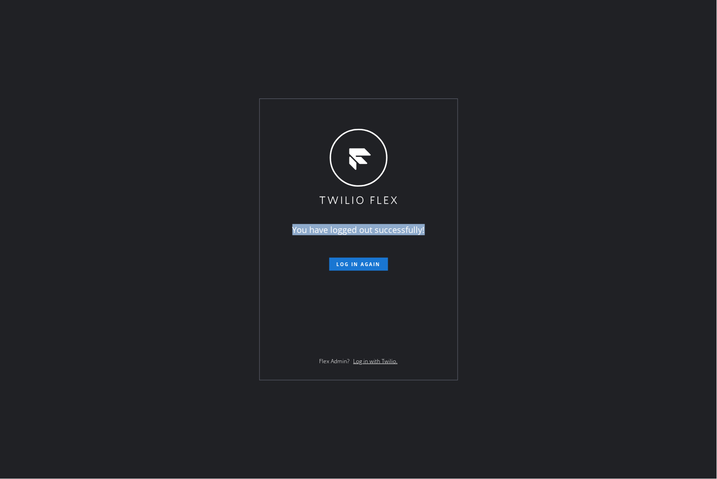
click at [337, 112] on div "You have logged out successfully! Log in again Flex Admin? Log in with Twilio." at bounding box center [359, 239] width 198 height 281
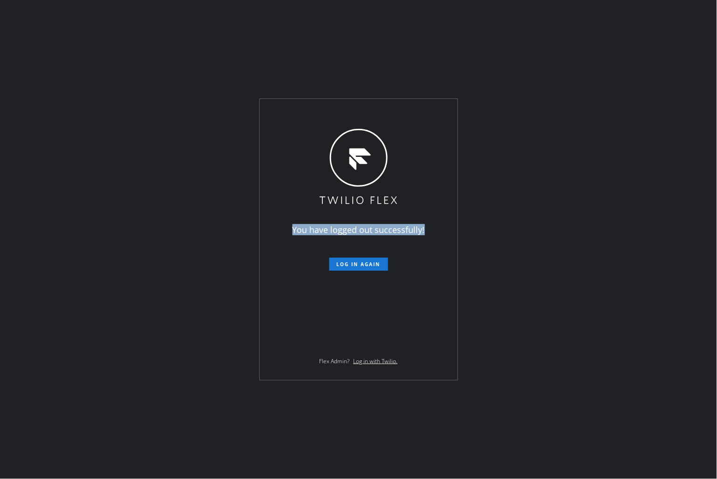
click at [337, 112] on div "You have logged out successfully! Log in again Flex Admin? Log in with Twilio." at bounding box center [359, 239] width 198 height 281
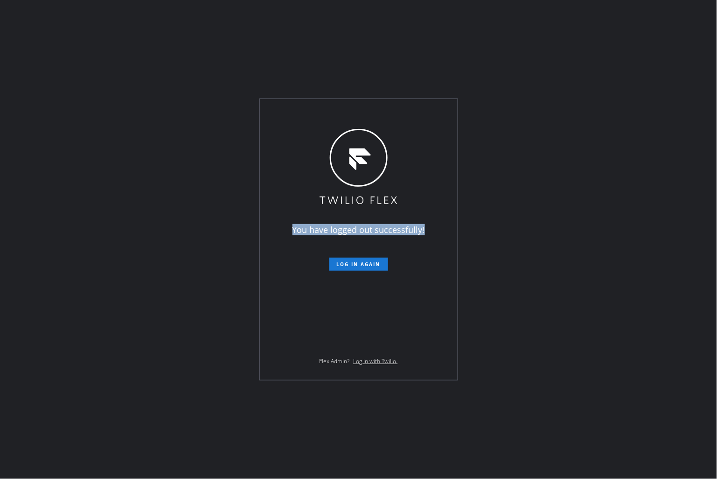
click at [337, 112] on div "You have logged out successfully! Log in again Flex Admin? Log in with Twilio." at bounding box center [359, 239] width 198 height 281
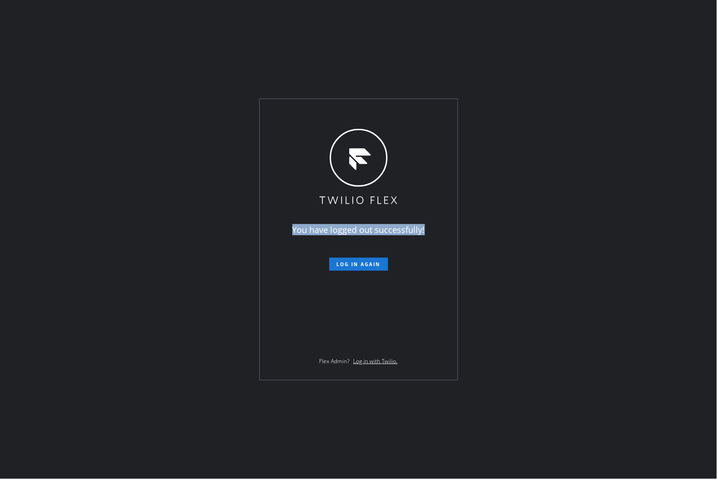
click at [337, 112] on div "You have logged out successfully! Log in again Flex Admin? Log in with Twilio." at bounding box center [359, 239] width 198 height 281
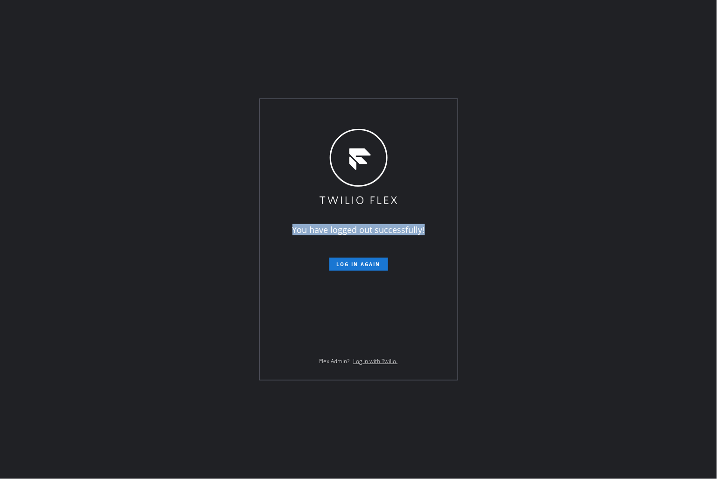
click at [337, 112] on div "You have logged out successfully! Log in again Flex Admin? Log in with Twilio." at bounding box center [359, 239] width 198 height 281
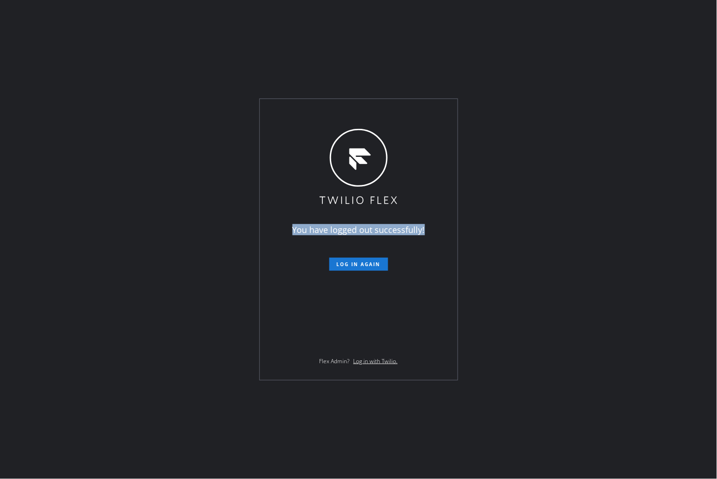
click at [337, 112] on div "You have logged out successfully! Log in again Flex Admin? Log in with Twilio." at bounding box center [359, 239] width 198 height 281
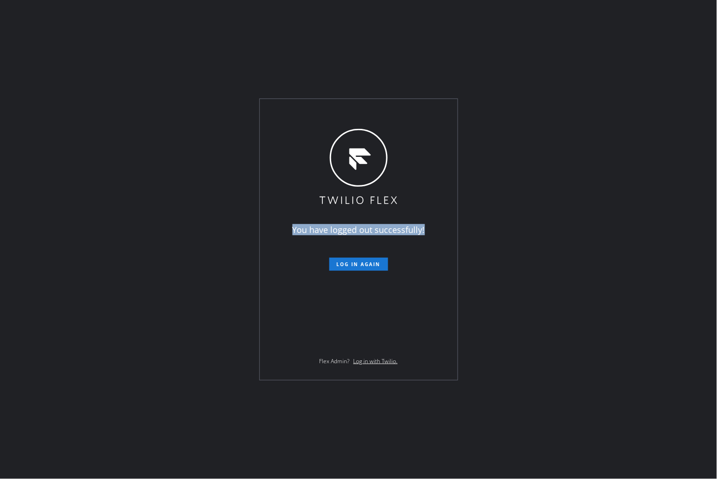
click at [337, 112] on div "You have logged out successfully! Log in again Flex Admin? Log in with Twilio." at bounding box center [359, 239] width 198 height 281
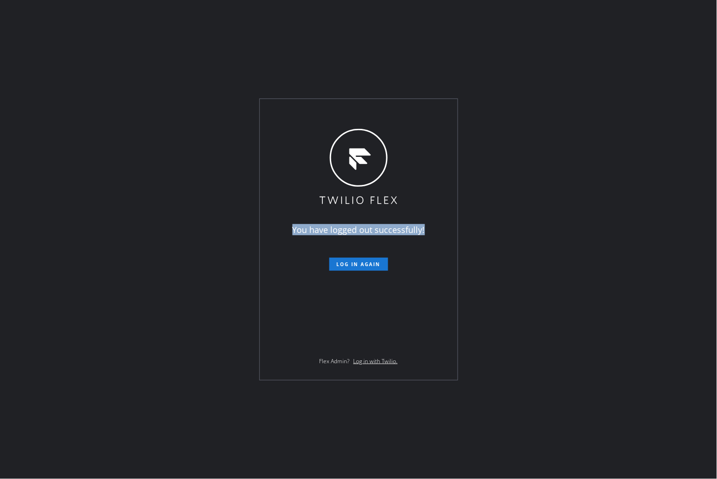
click at [337, 112] on div "You have logged out successfully! Log in again Flex Admin? Log in with Twilio." at bounding box center [359, 239] width 198 height 281
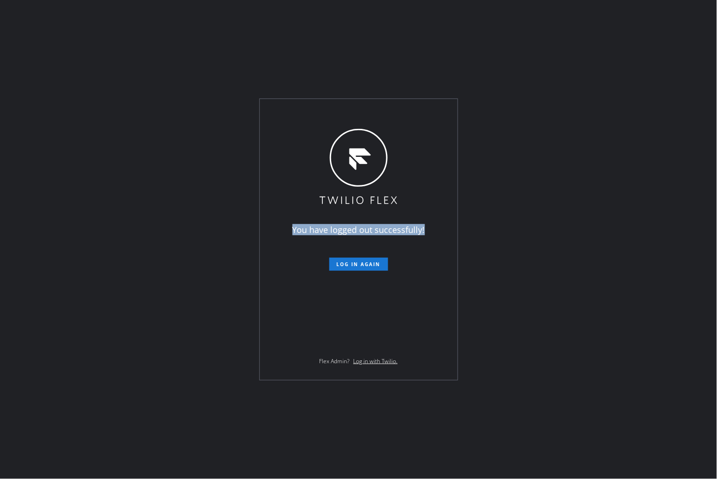
click at [337, 112] on div "You have logged out successfully! Log in again Flex Admin? Log in with Twilio." at bounding box center [359, 239] width 198 height 281
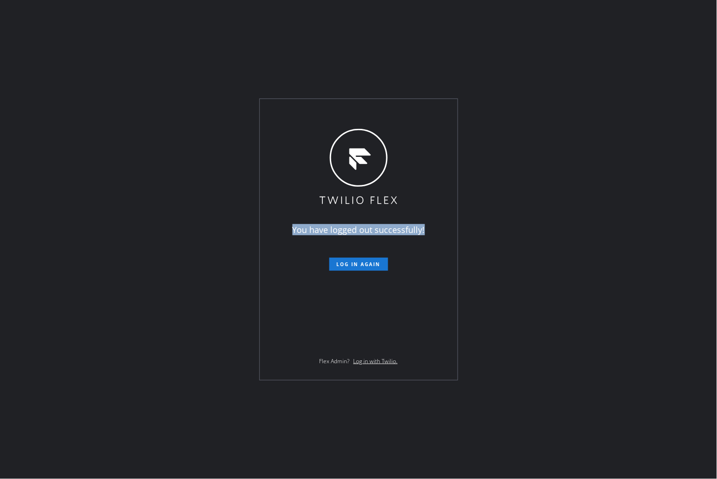
click at [337, 112] on div "You have logged out successfully! Log in again Flex Admin? Log in with Twilio." at bounding box center [359, 239] width 198 height 281
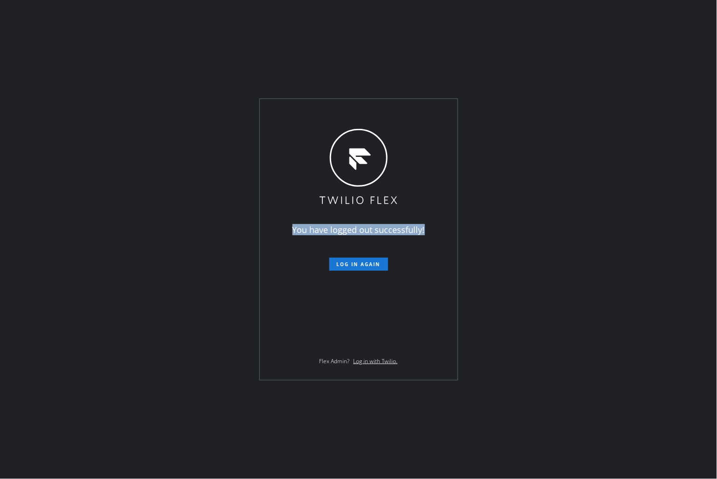
click at [337, 112] on div "You have logged out successfully! Log in again Flex Admin? Log in with Twilio." at bounding box center [359, 239] width 198 height 281
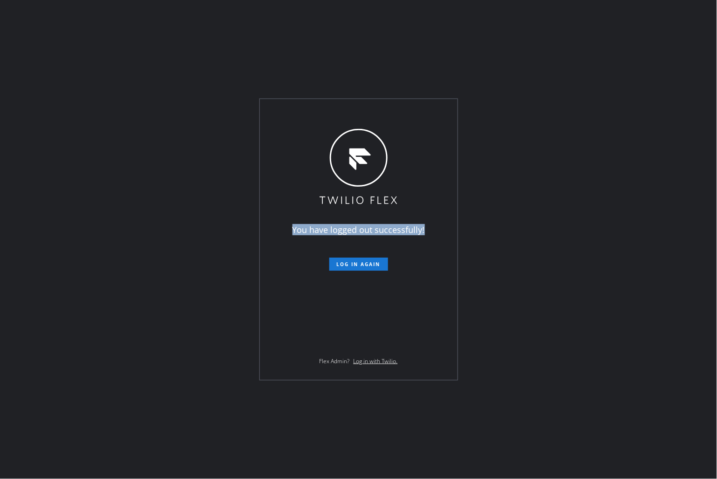
click at [337, 112] on div "You have logged out successfully! Log in again Flex Admin? Log in with Twilio." at bounding box center [359, 239] width 198 height 281
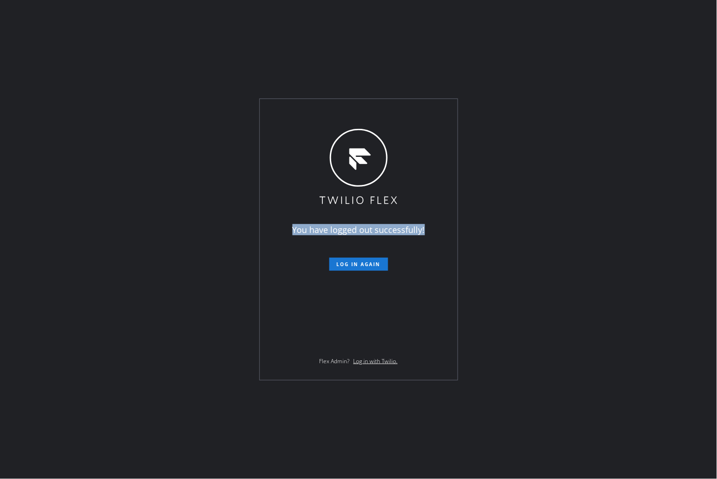
click at [337, 112] on div "You have logged out successfully! Log in again Flex Admin? Log in with Twilio." at bounding box center [359, 239] width 198 height 281
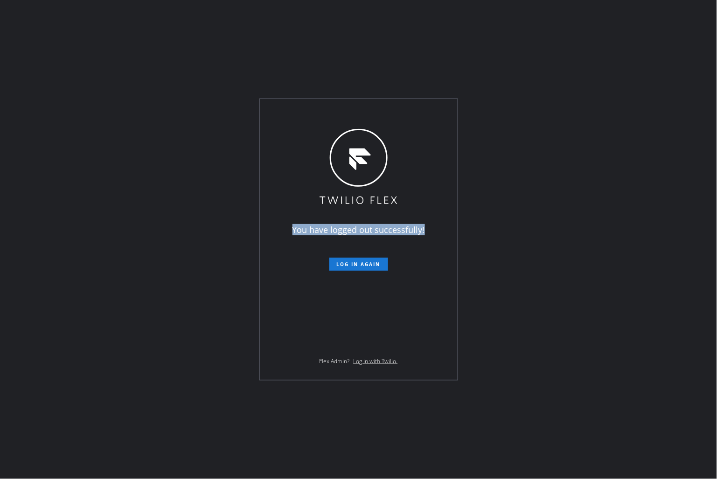
click at [337, 112] on div "You have logged out successfully! Log in again Flex Admin? Log in with Twilio." at bounding box center [359, 239] width 198 height 281
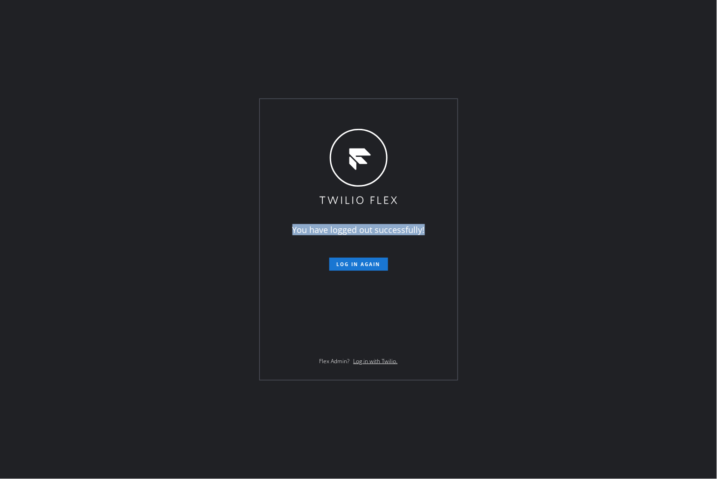
click at [337, 112] on div "You have logged out successfully! Log in again Flex Admin? Log in with Twilio." at bounding box center [359, 239] width 198 height 281
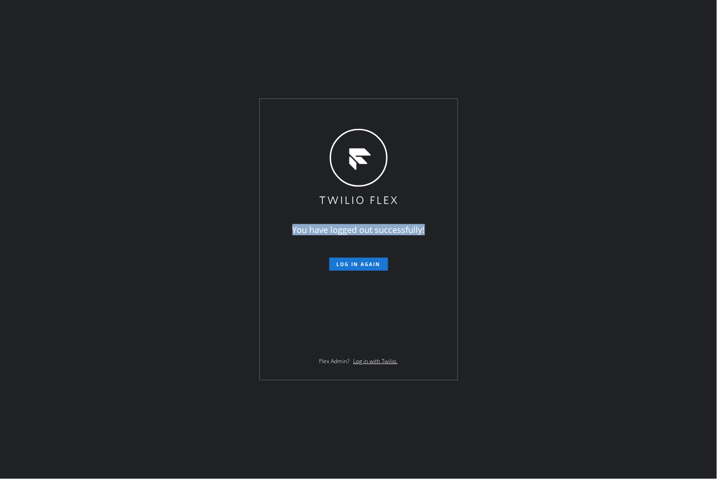
click at [337, 112] on div "You have logged out successfully! Log in again Flex Admin? Log in with Twilio." at bounding box center [359, 239] width 198 height 281
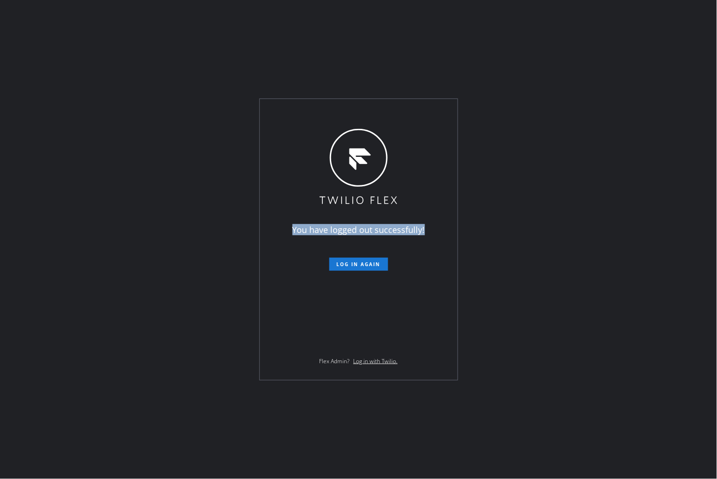
click at [337, 112] on div "You have logged out successfully! Log in again Flex Admin? Log in with Twilio." at bounding box center [359, 239] width 198 height 281
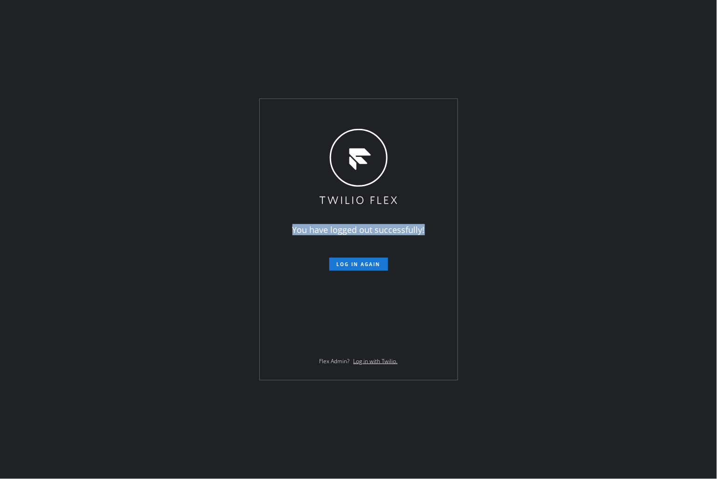
click at [337, 112] on div "You have logged out successfully! Log in again Flex Admin? Log in with Twilio." at bounding box center [359, 239] width 198 height 281
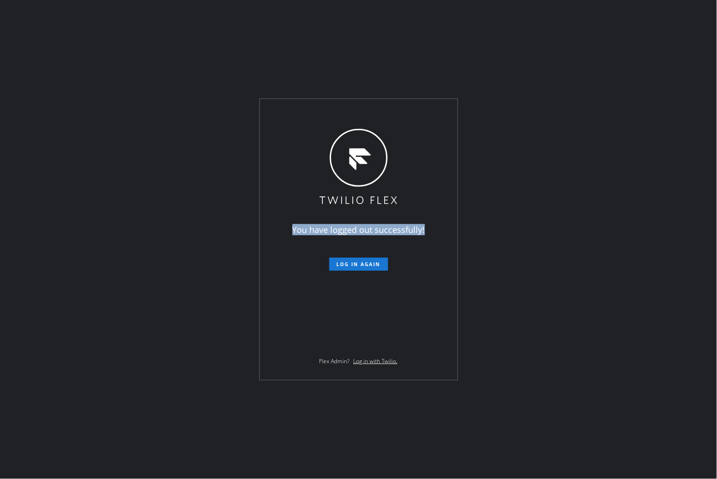
click at [337, 112] on div "You have logged out successfully! Log in again Flex Admin? Log in with Twilio." at bounding box center [359, 239] width 198 height 281
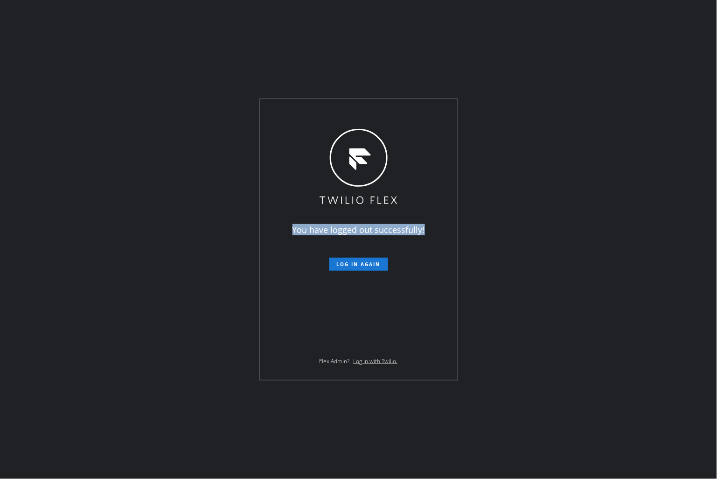
click at [337, 112] on div "You have logged out successfully! Log in again Flex Admin? Log in with Twilio." at bounding box center [359, 239] width 198 height 281
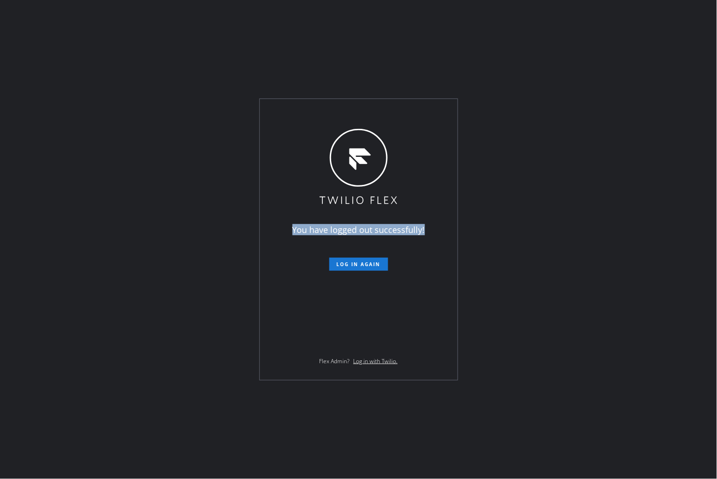
click at [337, 112] on div "You have logged out successfully! Log in again Flex Admin? Log in with Twilio." at bounding box center [359, 239] width 198 height 281
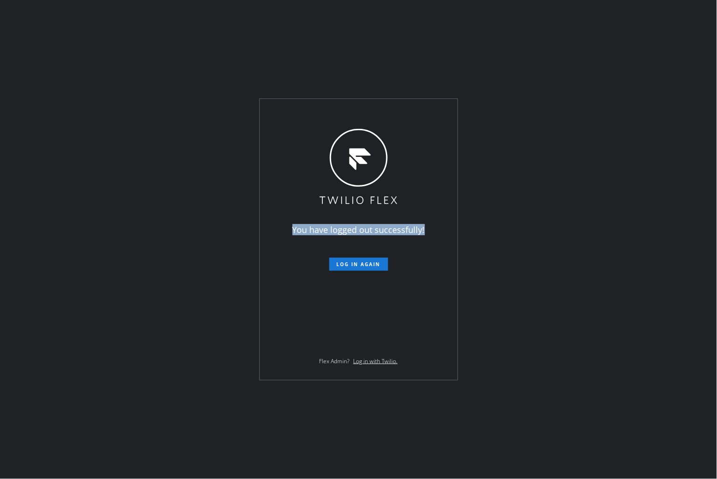
click at [337, 112] on div "You have logged out successfully! Log in again Flex Admin? Log in with Twilio." at bounding box center [359, 239] width 198 height 281
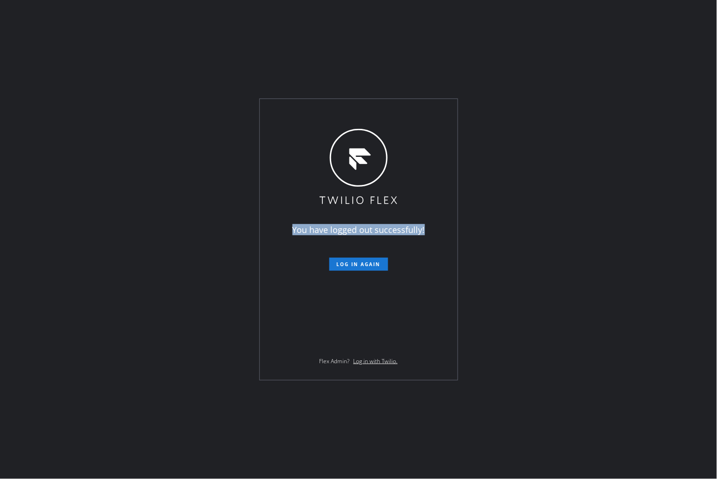
click at [337, 112] on div "You have logged out successfully! Log in again Flex Admin? Log in with Twilio." at bounding box center [359, 239] width 198 height 281
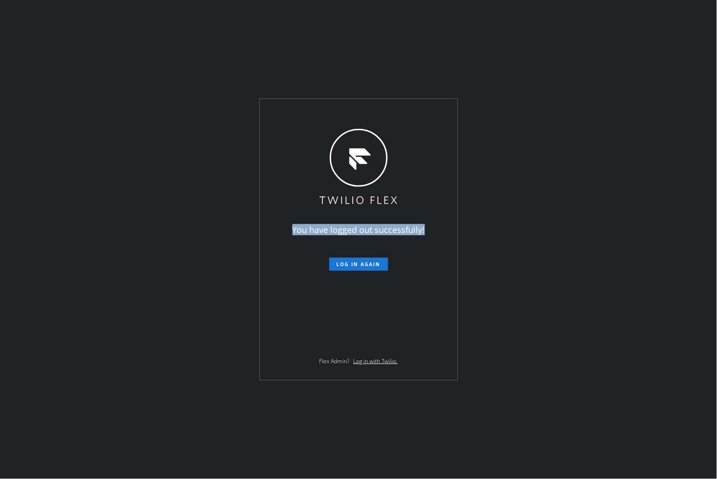
click at [337, 112] on div "You have logged out successfully! Log in again Flex Admin? Log in with Twilio." at bounding box center [359, 239] width 198 height 281
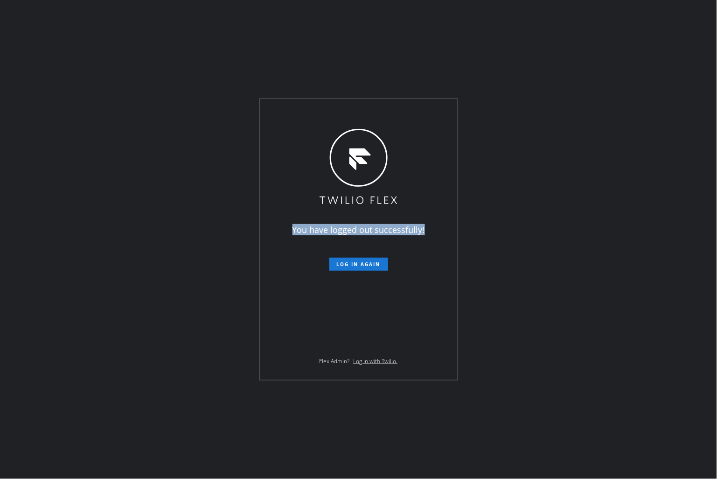
click at [337, 112] on div "You have logged out successfully! Log in again Flex Admin? Log in with Twilio." at bounding box center [359, 239] width 198 height 281
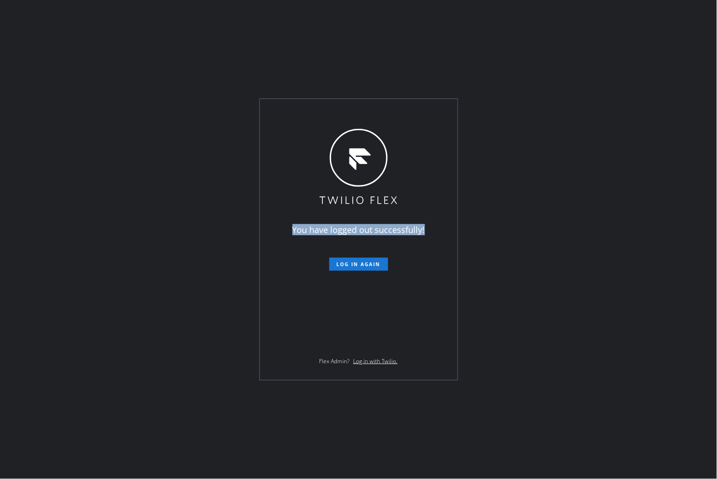
click at [337, 112] on div "You have logged out successfully! Log in again Flex Admin? Log in with Twilio." at bounding box center [359, 239] width 198 height 281
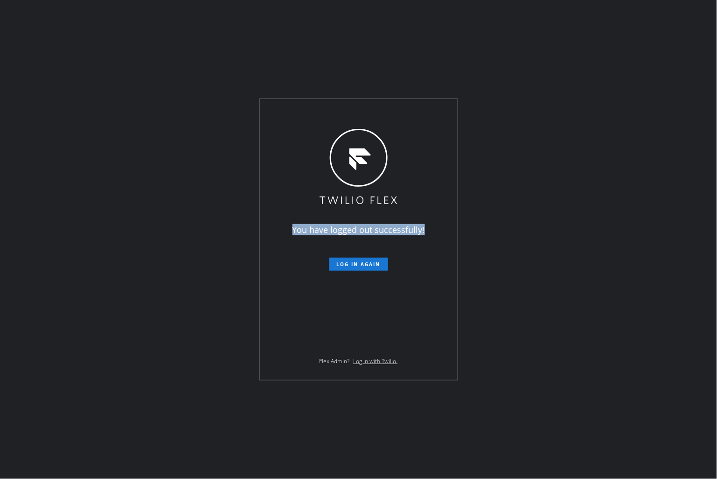
click at [337, 112] on div "You have logged out successfully! Log in again Flex Admin? Log in with Twilio." at bounding box center [359, 239] width 198 height 281
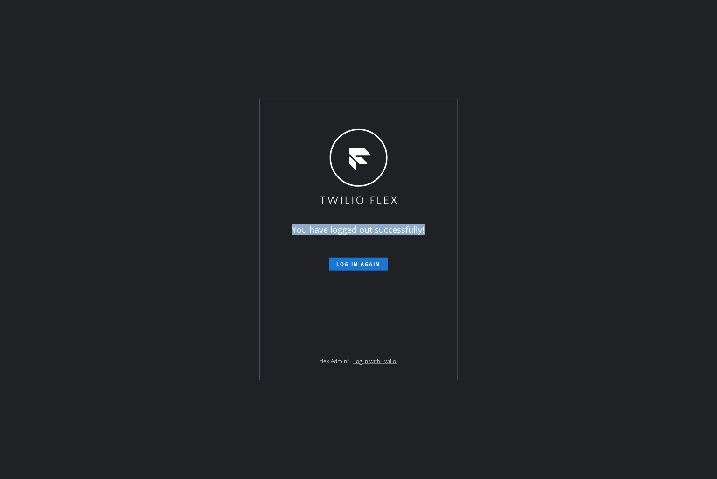
click at [337, 112] on div "You have logged out successfully! Log in again Flex Admin? Log in with Twilio." at bounding box center [359, 239] width 198 height 281
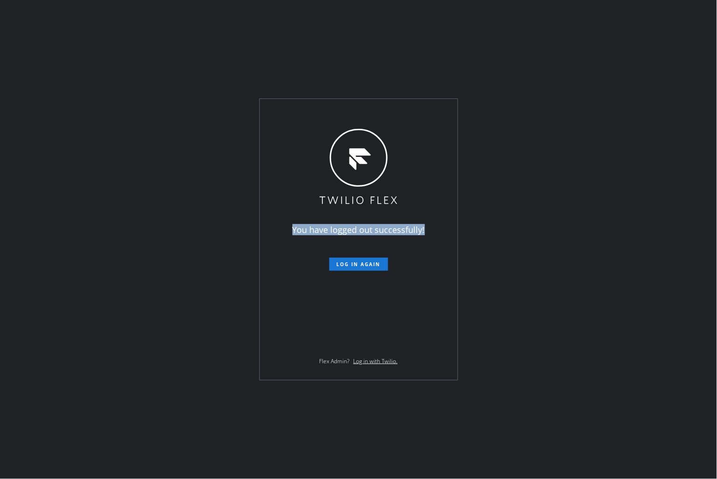
click at [337, 112] on div "You have logged out successfully! Log in again Flex Admin? Log in with Twilio." at bounding box center [359, 239] width 198 height 281
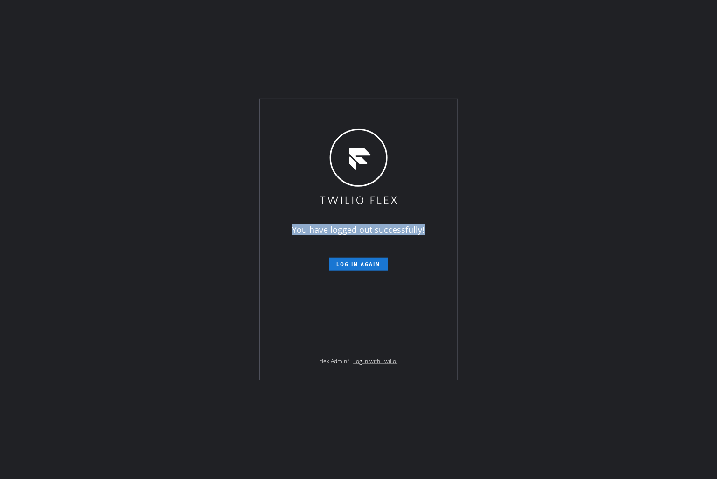
click at [337, 112] on div "You have logged out successfully! Log in again Flex Admin? Log in with Twilio." at bounding box center [359, 239] width 198 height 281
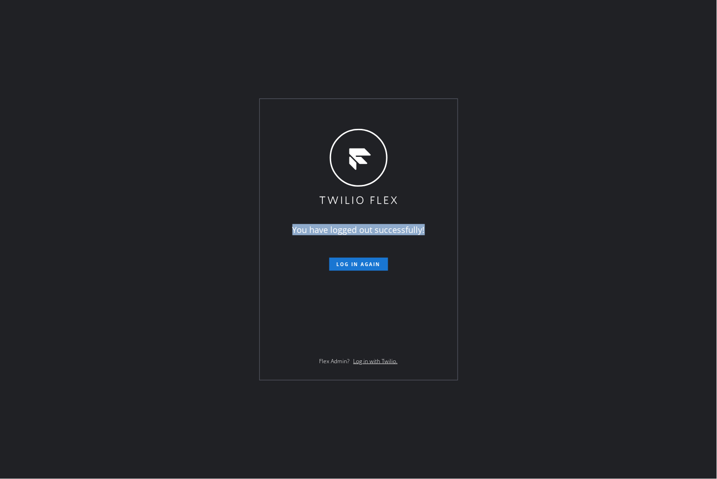
click at [337, 112] on div "You have logged out successfully! Log in again Flex Admin? Log in with Twilio." at bounding box center [359, 239] width 198 height 281
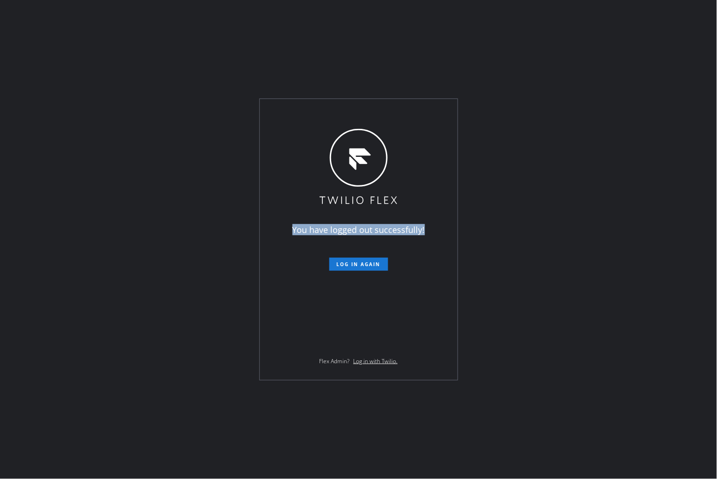
click at [337, 112] on div "You have logged out successfully! Log in again Flex Admin? Log in with Twilio." at bounding box center [359, 239] width 198 height 281
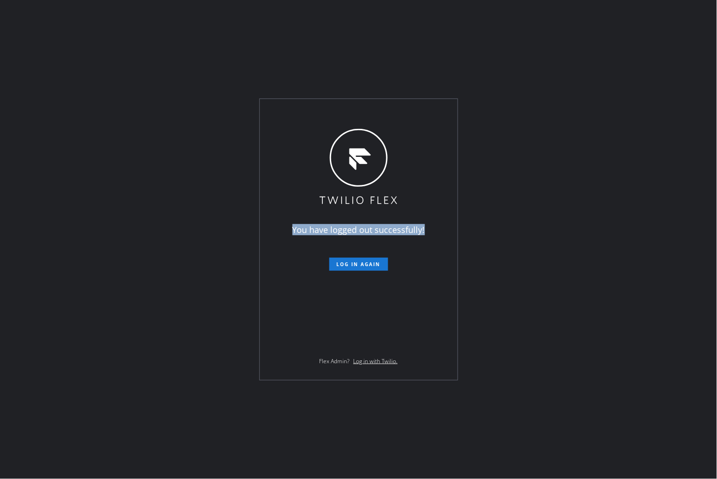
click at [337, 112] on div "You have logged out successfully! Log in again Flex Admin? Log in with Twilio." at bounding box center [359, 239] width 198 height 281
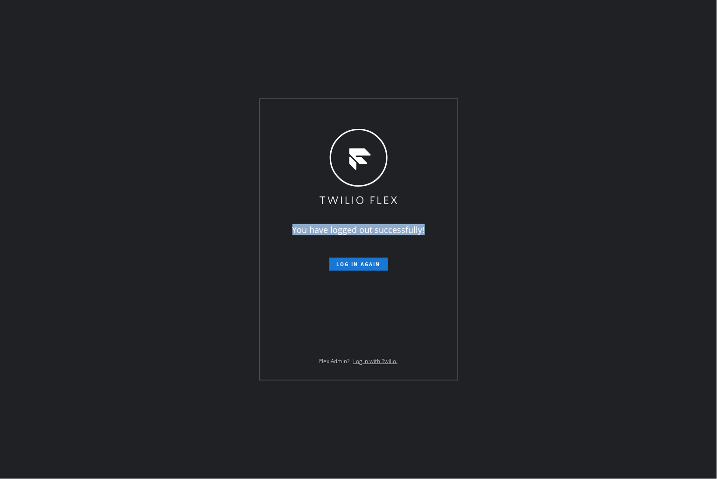
click at [337, 112] on div "You have logged out successfully! Log in again Flex Admin? Log in with Twilio." at bounding box center [359, 239] width 198 height 281
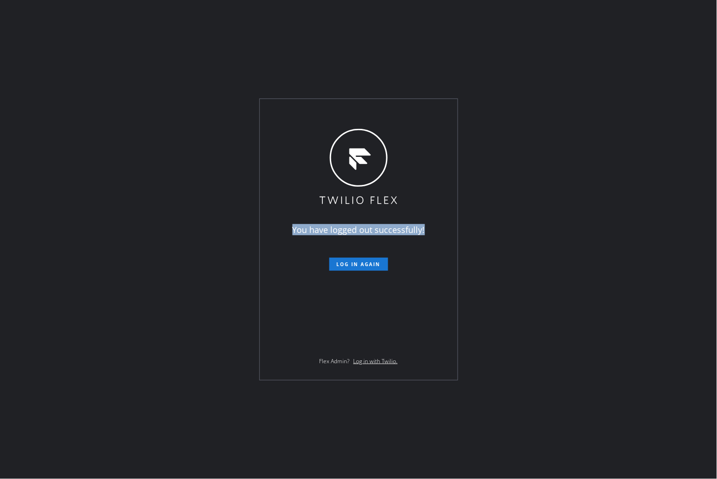
click at [337, 112] on div "You have logged out successfully! Log in again Flex Admin? Log in with Twilio." at bounding box center [359, 239] width 198 height 281
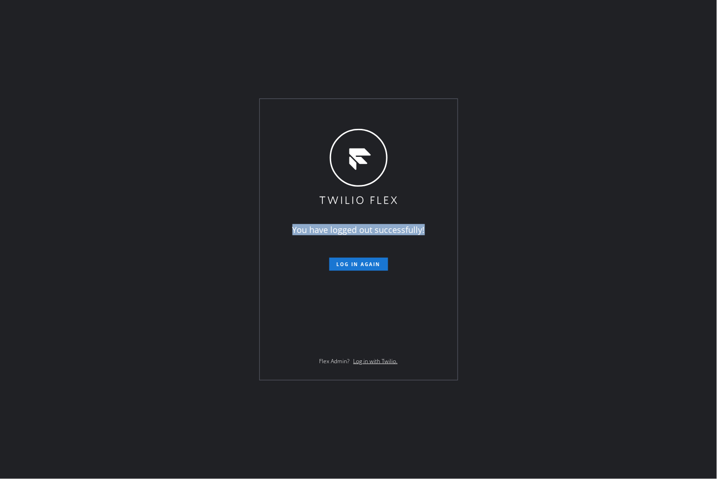
click at [337, 112] on div "You have logged out successfully! Log in again Flex Admin? Log in with Twilio." at bounding box center [359, 239] width 198 height 281
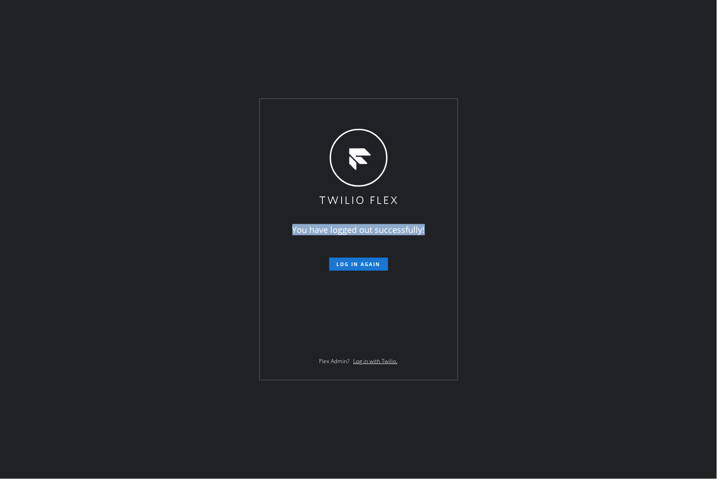
click at [337, 112] on div "You have logged out successfully! Log in again Flex Admin? Log in with Twilio." at bounding box center [359, 239] width 198 height 281
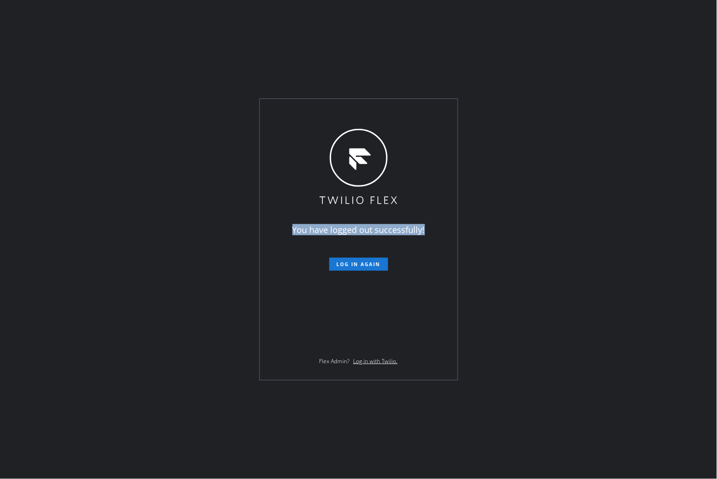
click at [337, 112] on div "You have logged out successfully! Log in again Flex Admin? Log in with Twilio." at bounding box center [359, 239] width 198 height 281
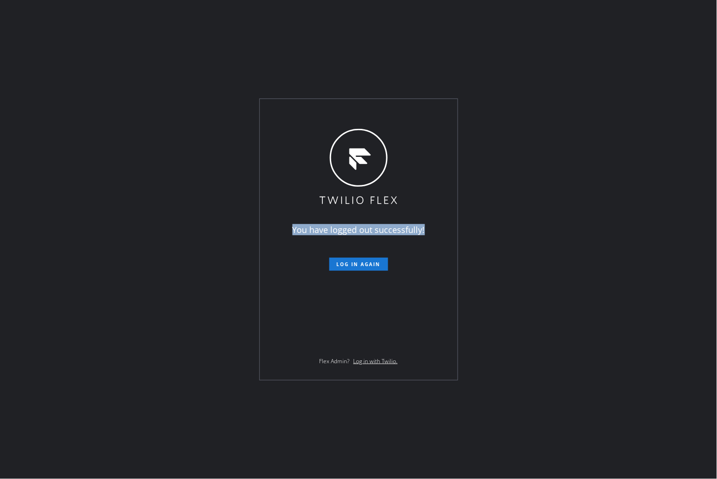
click at [337, 112] on div "You have logged out successfully! Log in again Flex Admin? Log in with Twilio." at bounding box center [359, 239] width 198 height 281
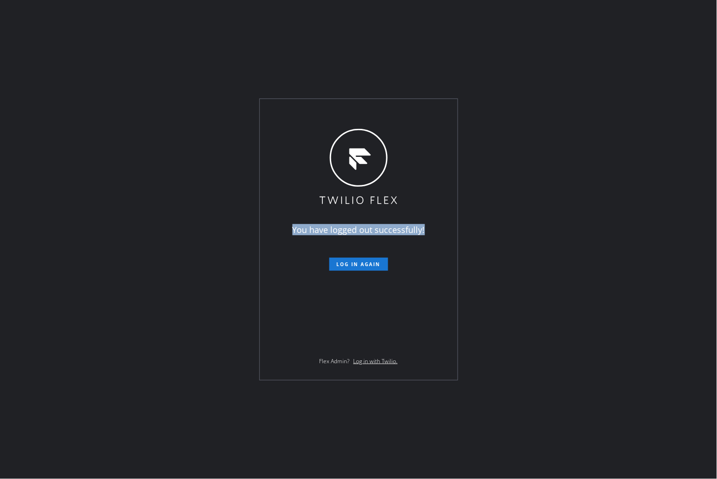
click at [337, 112] on div "You have logged out successfully! Log in again Flex Admin? Log in with Twilio." at bounding box center [359, 239] width 198 height 281
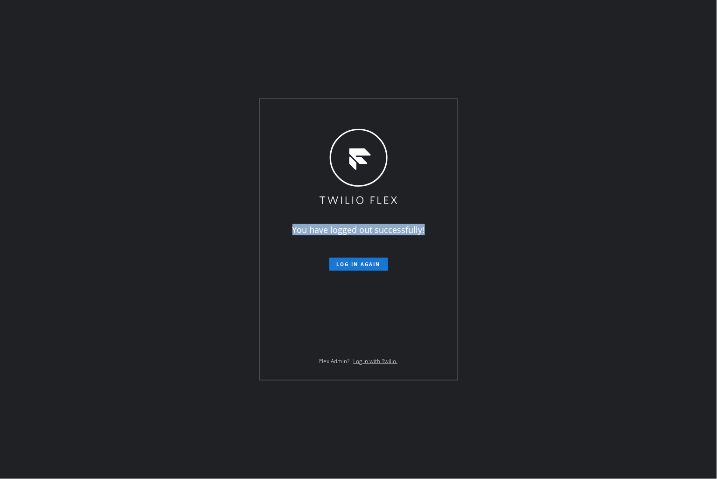
click at [337, 112] on div "You have logged out successfully! Log in again Flex Admin? Log in with Twilio." at bounding box center [359, 239] width 198 height 281
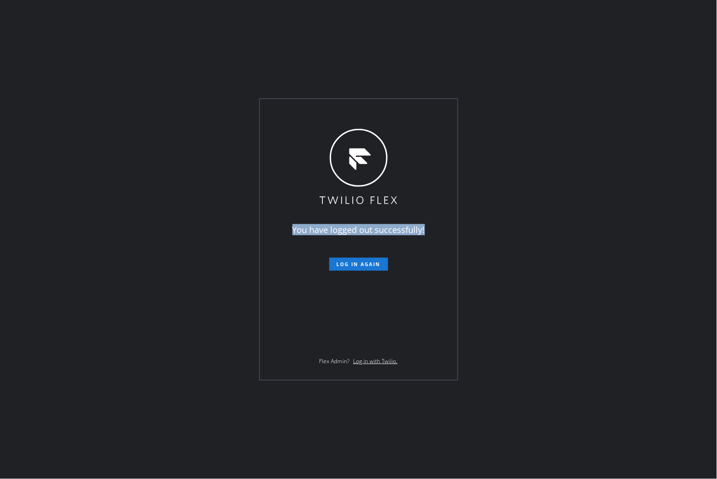
click at [337, 112] on div "You have logged out successfully! Log in again Flex Admin? Log in with Twilio." at bounding box center [359, 239] width 198 height 281
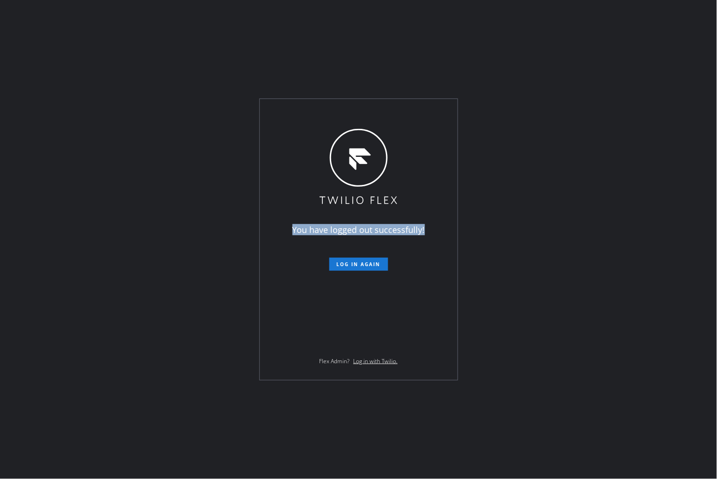
click at [337, 112] on div "You have logged out successfully! Log in again Flex Admin? Log in with Twilio." at bounding box center [359, 239] width 198 height 281
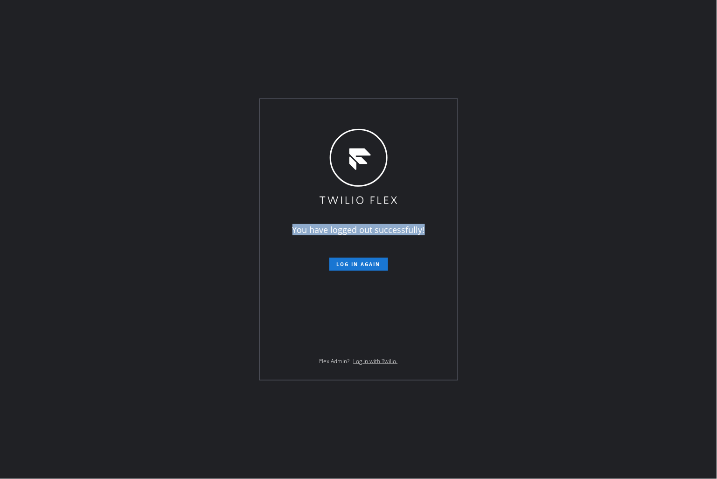
click at [337, 112] on div "You have logged out successfully! Log in again Flex Admin? Log in with Twilio." at bounding box center [359, 239] width 198 height 281
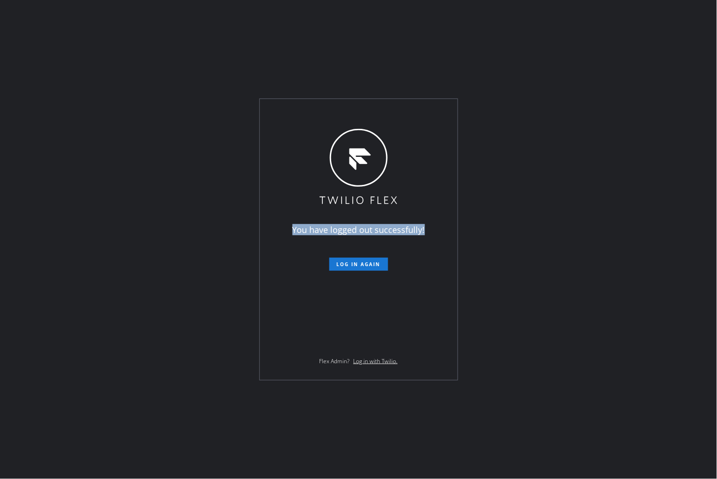
click at [337, 112] on div "You have logged out successfully! Log in again Flex Admin? Log in with Twilio." at bounding box center [359, 239] width 198 height 281
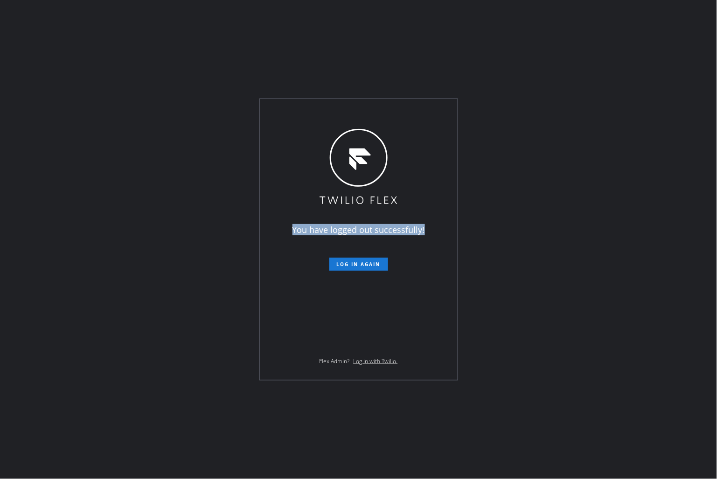
click at [337, 112] on div "You have logged out successfully! Log in again Flex Admin? Log in with Twilio." at bounding box center [359, 239] width 198 height 281
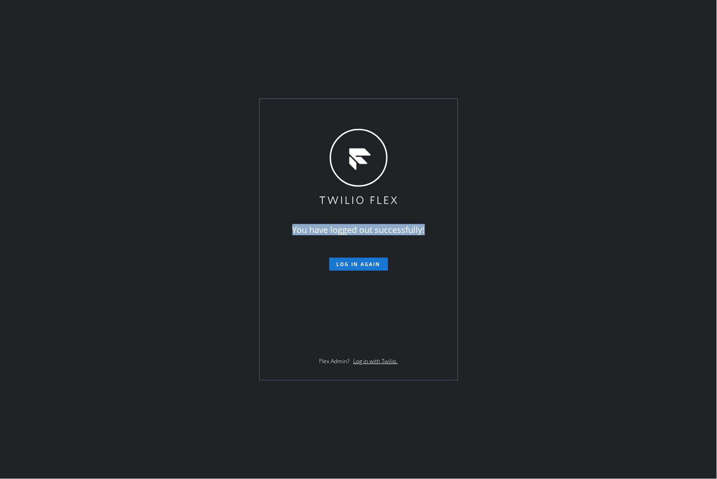
click at [337, 112] on div "You have logged out successfully! Log in again Flex Admin? Log in with Twilio." at bounding box center [359, 239] width 198 height 281
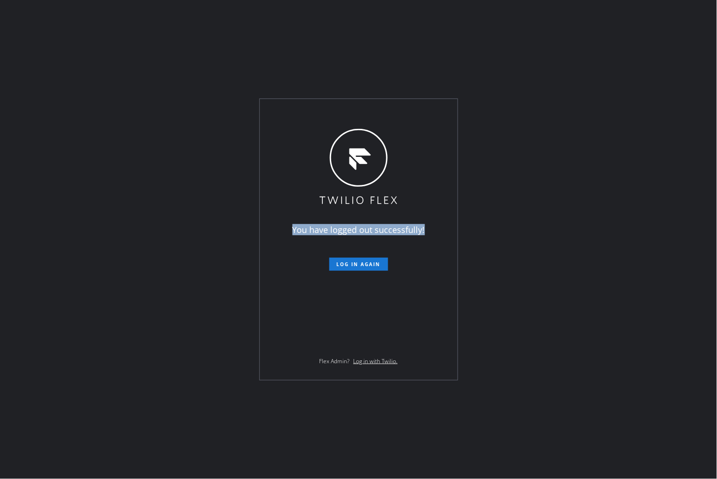
click at [337, 112] on div "You have logged out successfully! Log in again Flex Admin? Log in with Twilio." at bounding box center [359, 239] width 198 height 281
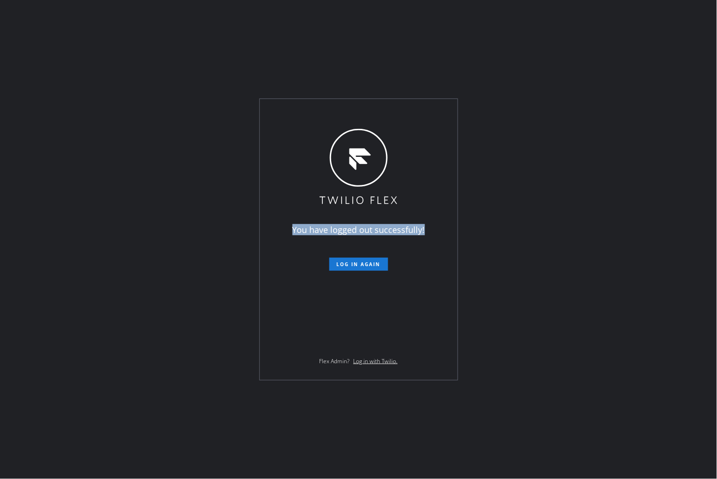
click at [337, 112] on div "You have logged out successfully! Log in again Flex Admin? Log in with Twilio." at bounding box center [359, 239] width 198 height 281
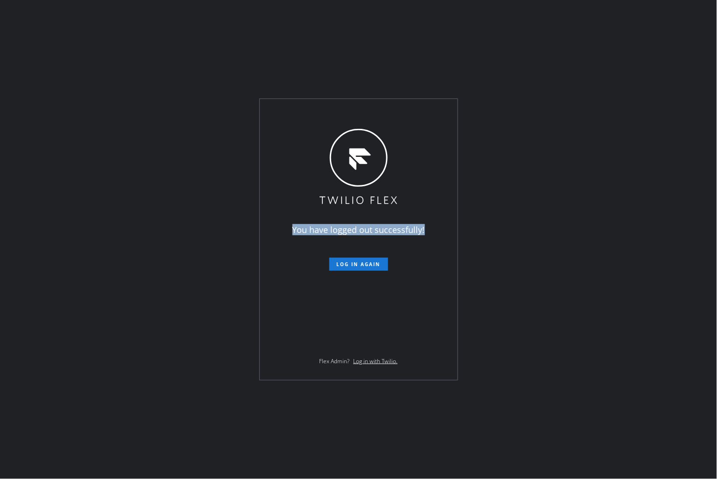
click at [337, 112] on div "You have logged out successfully! Log in again Flex Admin? Log in with Twilio." at bounding box center [359, 239] width 198 height 281
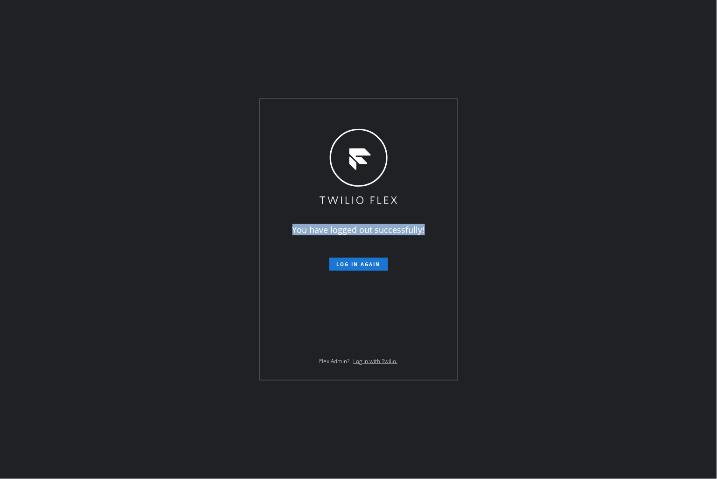
click at [337, 112] on div "You have logged out successfully! Log in again Flex Admin? Log in with Twilio." at bounding box center [359, 239] width 198 height 281
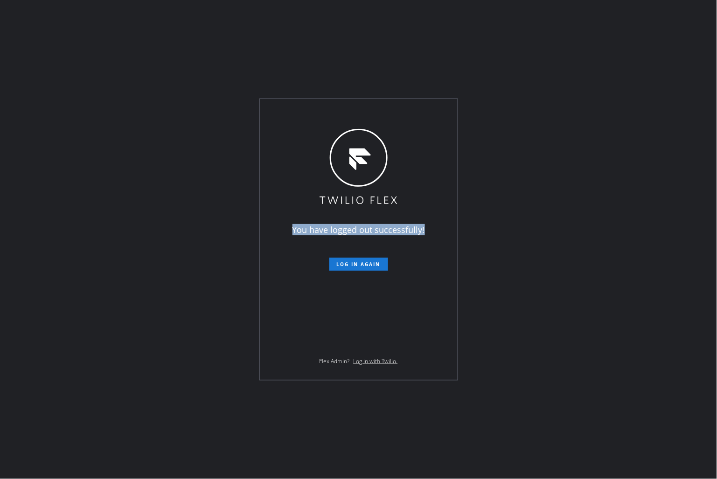
click at [337, 112] on div "You have logged out successfully! Log in again Flex Admin? Log in with Twilio." at bounding box center [359, 239] width 198 height 281
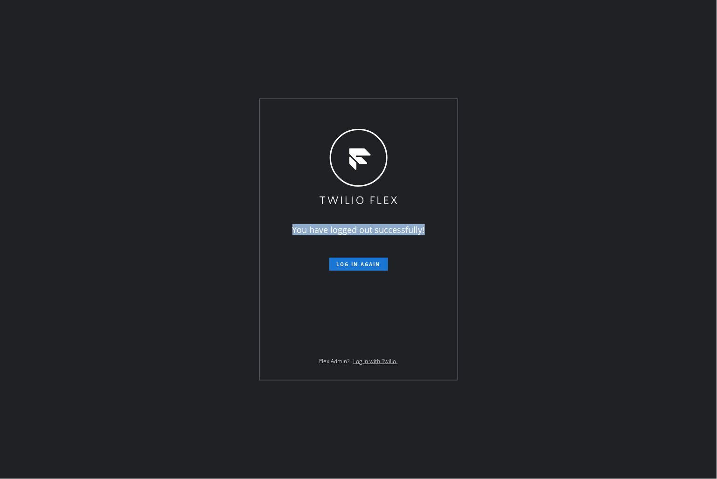
click at [337, 112] on div "You have logged out successfully! Log in again Flex Admin? Log in with Twilio." at bounding box center [359, 239] width 198 height 281
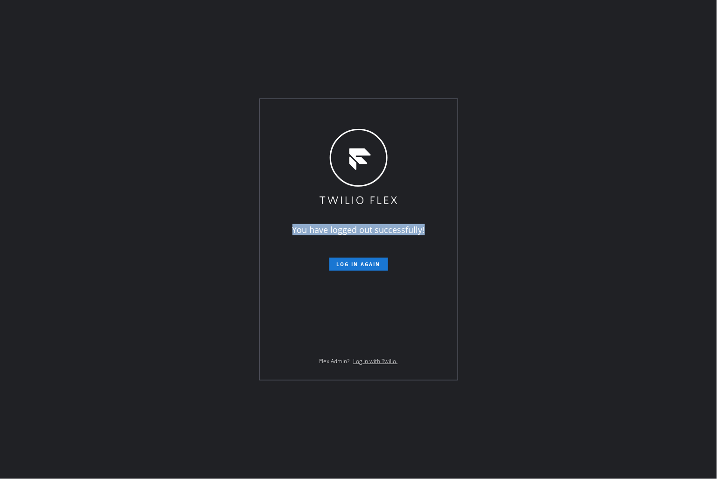
click at [337, 112] on div "You have logged out successfully! Log in again Flex Admin? Log in with Twilio." at bounding box center [359, 239] width 198 height 281
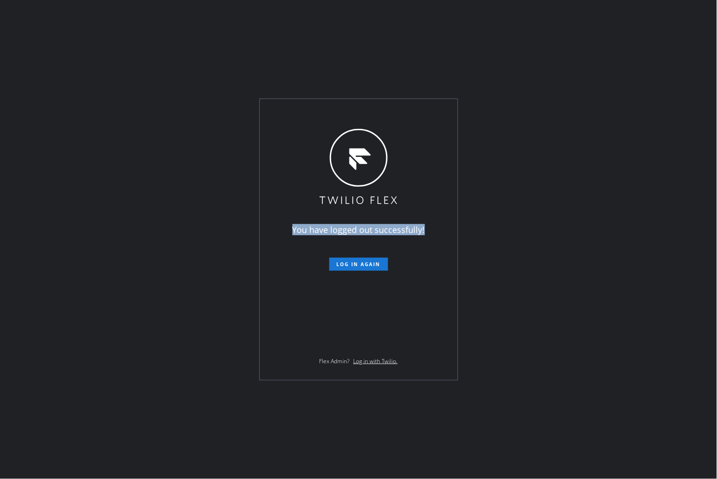
click at [337, 112] on div "You have logged out successfully! Log in again Flex Admin? Log in with Twilio." at bounding box center [359, 239] width 198 height 281
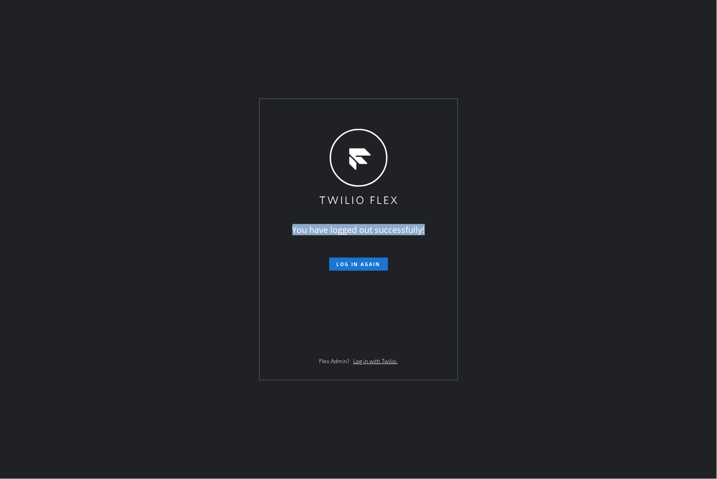
click at [337, 112] on div "You have logged out successfully! Log in again Flex Admin? Log in with Twilio." at bounding box center [359, 239] width 198 height 281
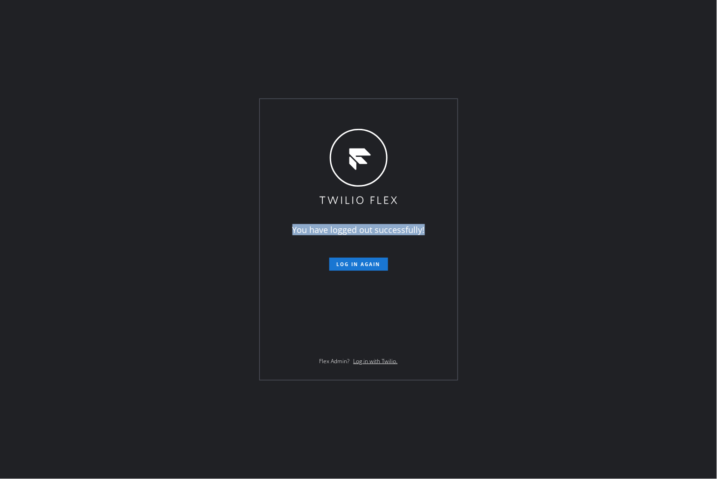
click at [337, 112] on div "You have logged out successfully! Log in again Flex Admin? Log in with Twilio." at bounding box center [359, 239] width 198 height 281
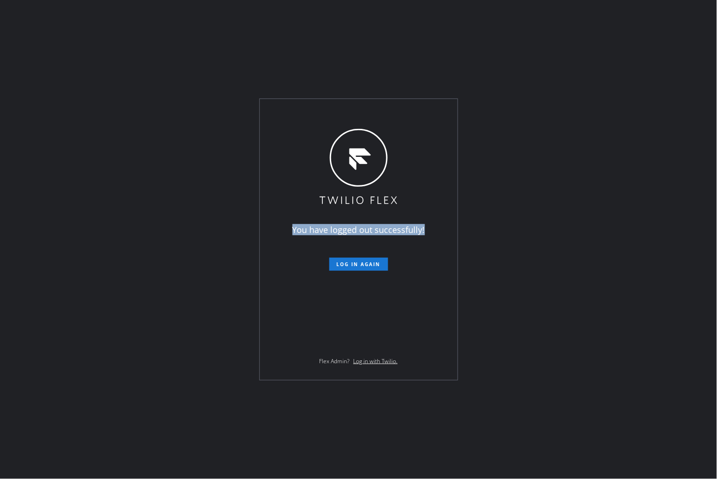
click at [337, 112] on div "You have logged out successfully! Log in again Flex Admin? Log in with Twilio." at bounding box center [359, 239] width 198 height 281
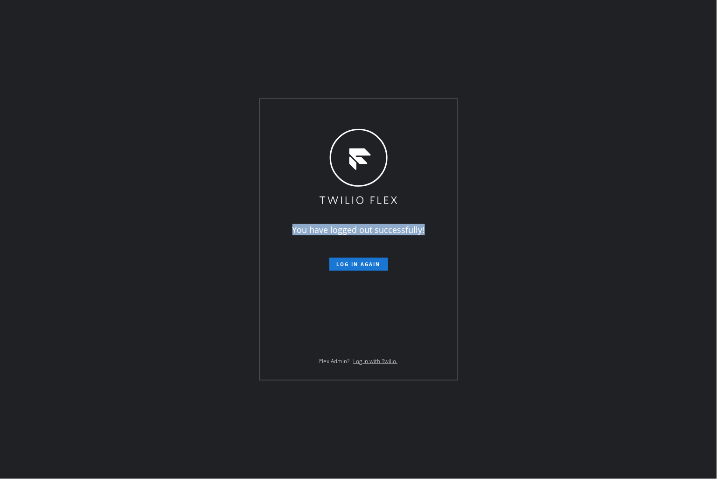
click at [337, 112] on div "You have logged out successfully! Log in again Flex Admin? Log in with Twilio." at bounding box center [359, 239] width 198 height 281
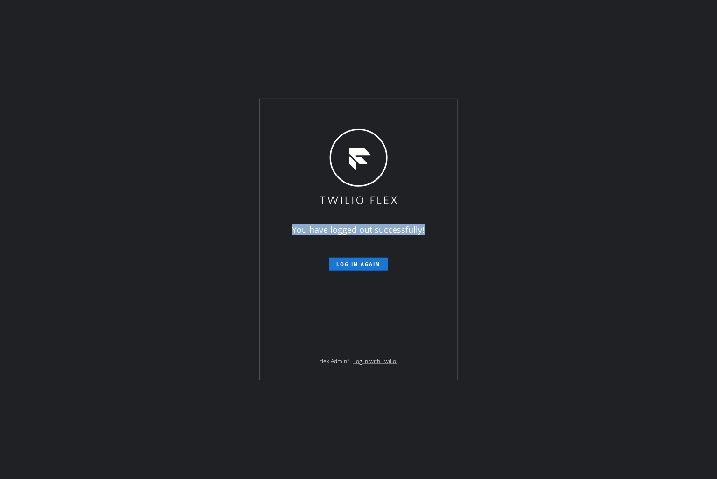
click at [337, 112] on div "You have logged out successfully! Log in again Flex Admin? Log in with Twilio." at bounding box center [359, 239] width 198 height 281
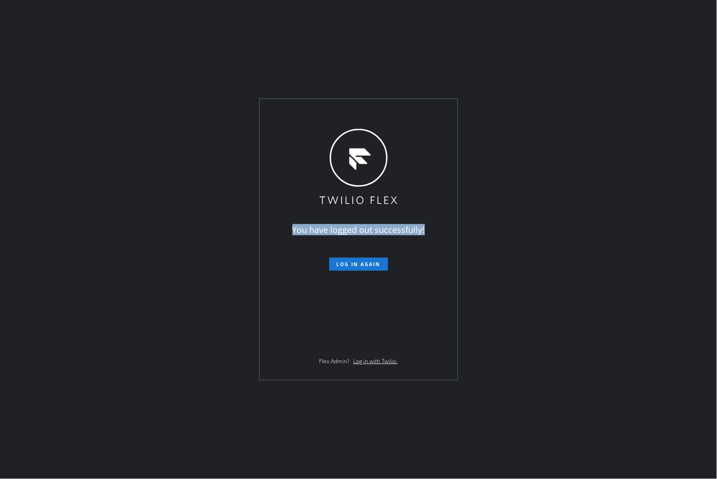
click at [337, 112] on div "You have logged out successfully! Log in again Flex Admin? Log in with Twilio." at bounding box center [359, 239] width 198 height 281
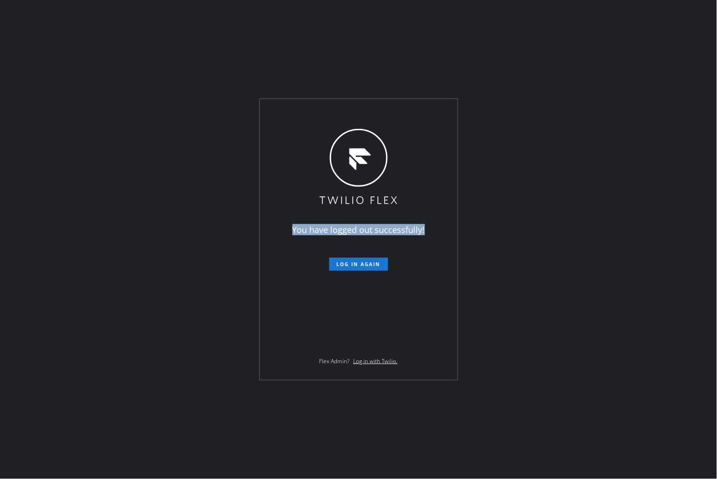
click at [337, 112] on div "You have logged out successfully! Log in again Flex Admin? Log in with Twilio." at bounding box center [359, 239] width 198 height 281
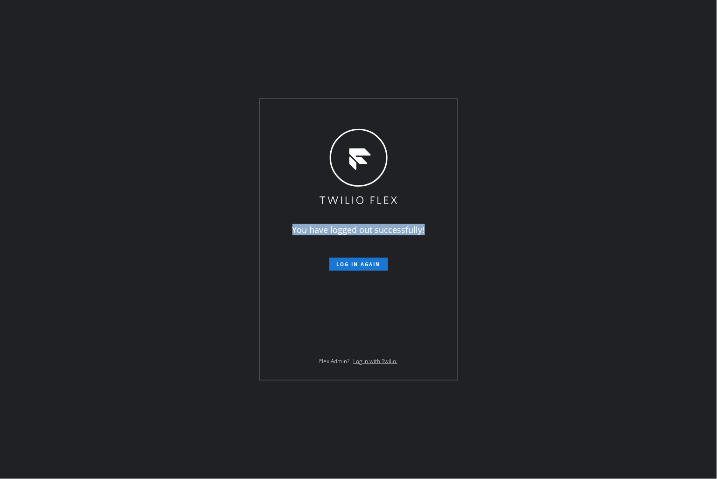
click at [337, 112] on div "You have logged out successfully! Log in again Flex Admin? Log in with Twilio." at bounding box center [359, 239] width 198 height 281
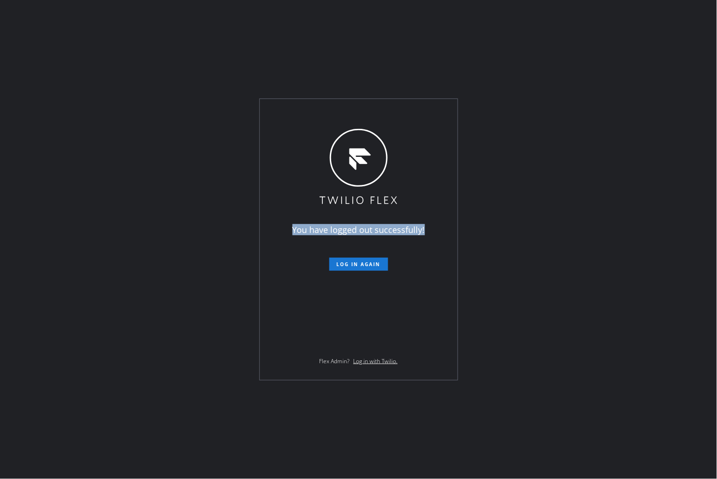
click at [337, 112] on div "You have logged out successfully! Log in again Flex Admin? Log in with Twilio." at bounding box center [359, 239] width 198 height 281
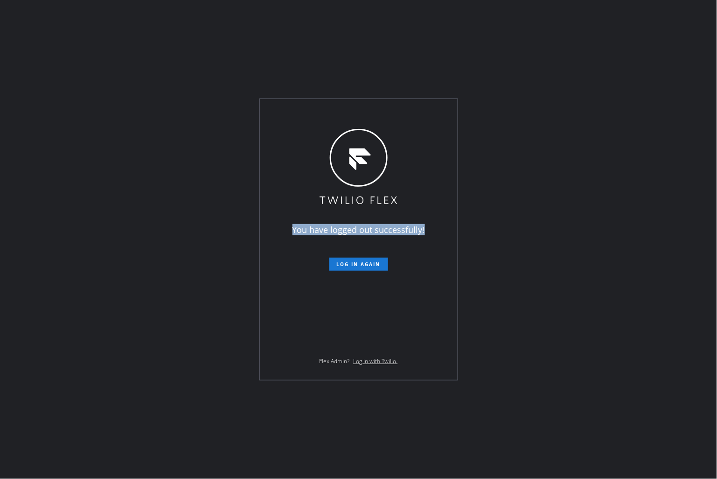
click at [337, 112] on div "You have logged out successfully! Log in again Flex Admin? Log in with Twilio." at bounding box center [359, 239] width 198 height 281
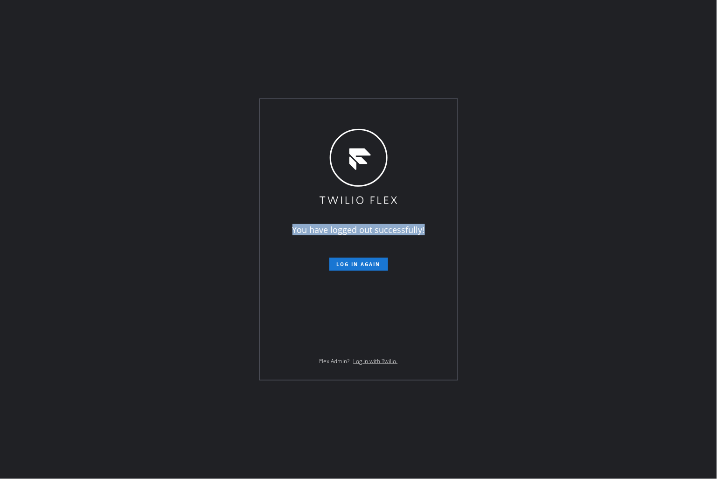
click at [337, 112] on div "You have logged out successfully! Log in again Flex Admin? Log in with Twilio." at bounding box center [359, 239] width 198 height 281
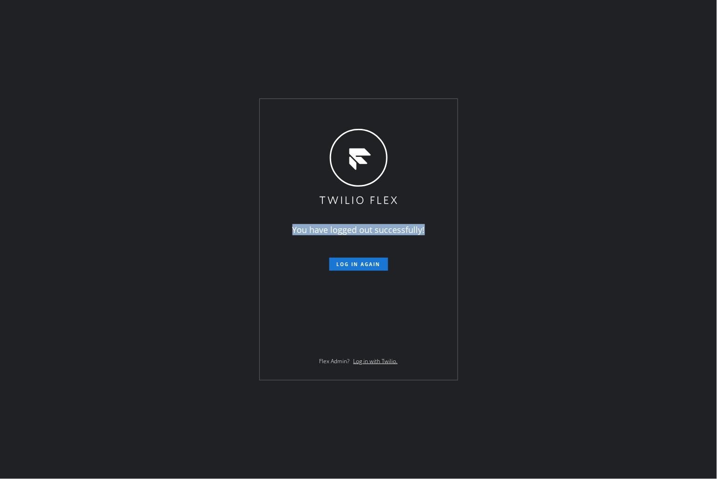
click at [337, 112] on div "You have logged out successfully! Log in again Flex Admin? Log in with Twilio." at bounding box center [359, 239] width 198 height 281
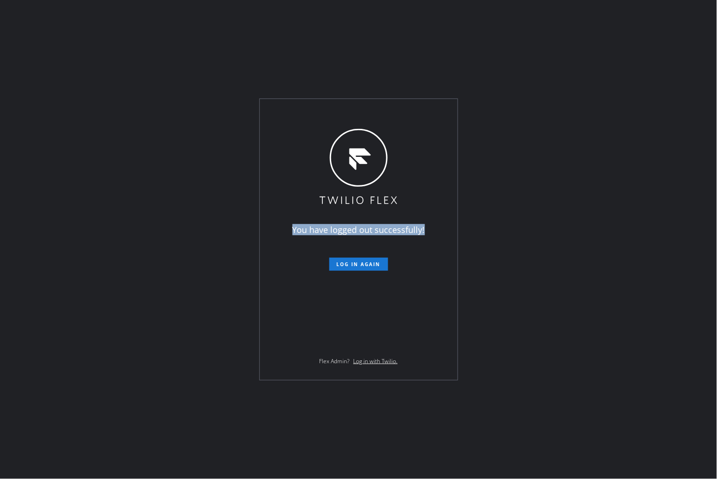
click
